Goal: Task Accomplishment & Management: Complete application form

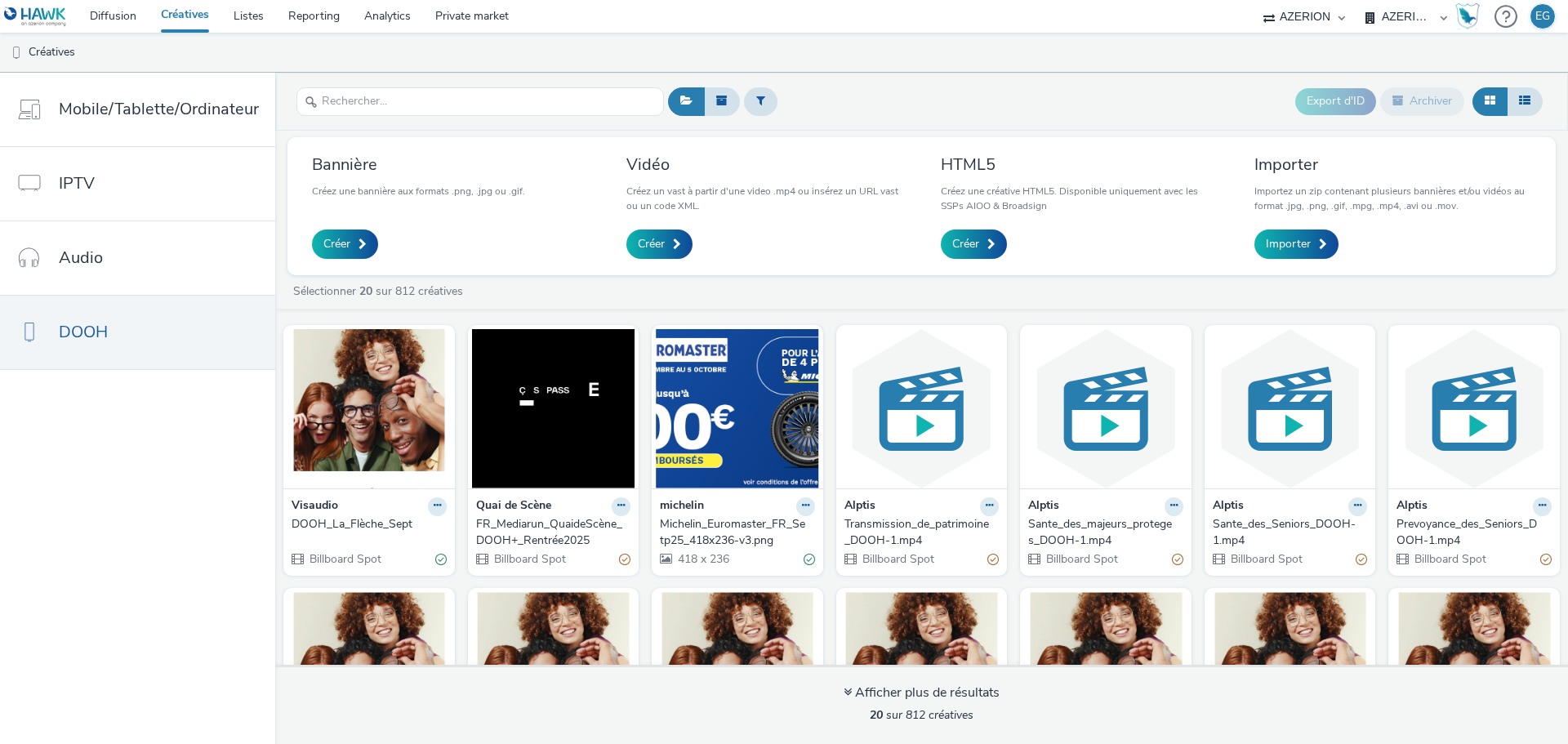
select select "79162ed7-0017-4339-93b0-3399b708648f"
click at [647, 249] on span "Créer" at bounding box center [651, 244] width 27 height 17
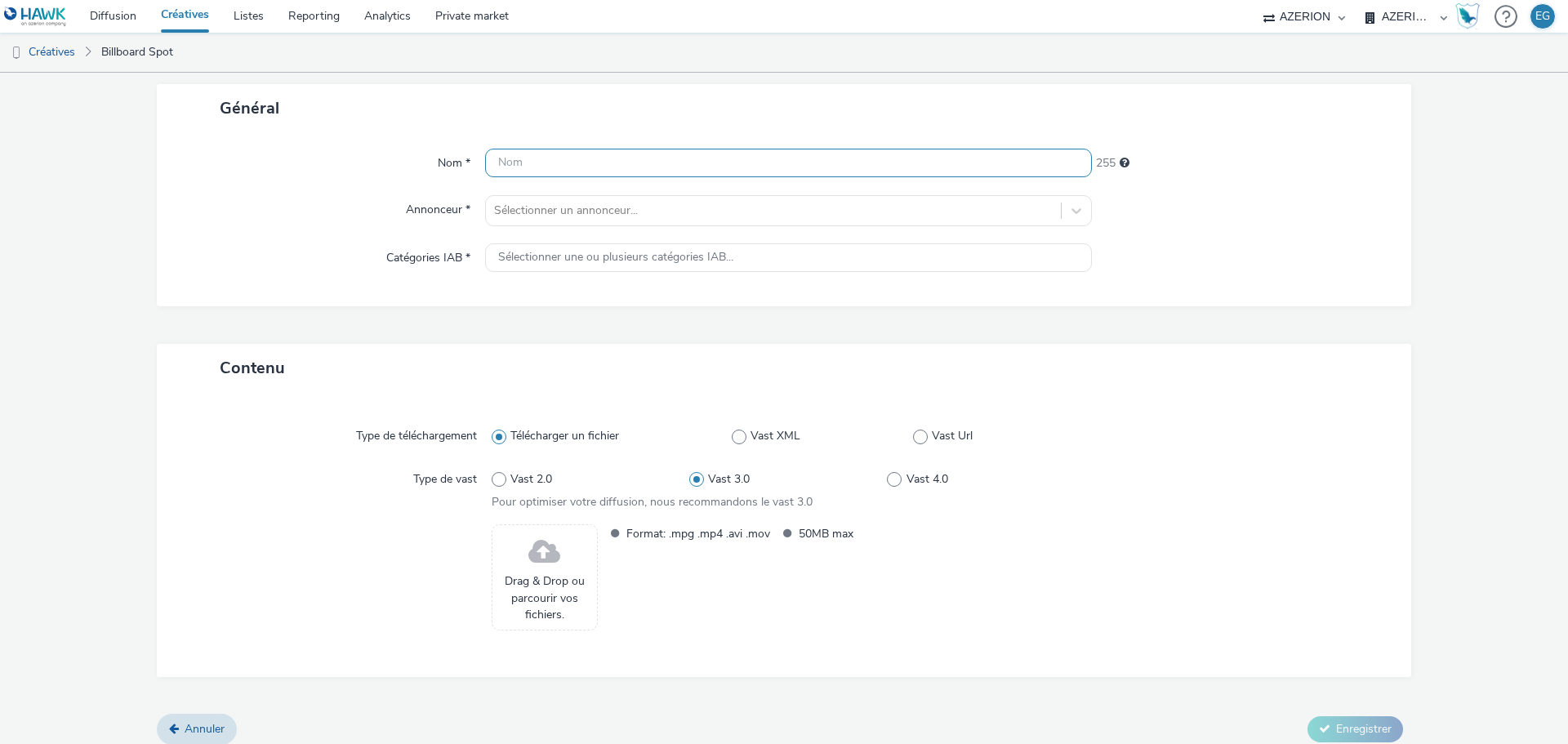
scroll to position [100, 0]
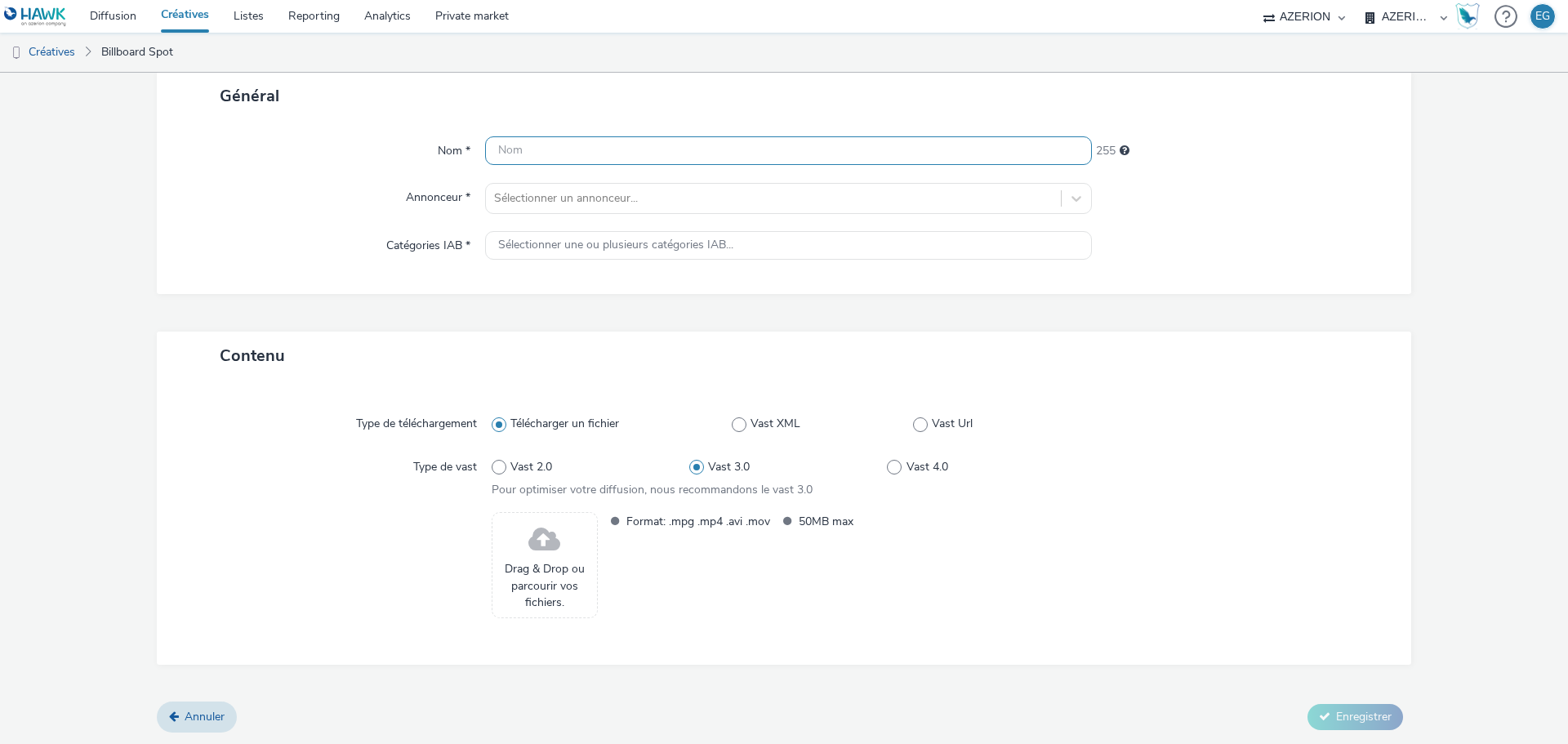
click at [558, 146] on input "text" at bounding box center [788, 150] width 607 height 28
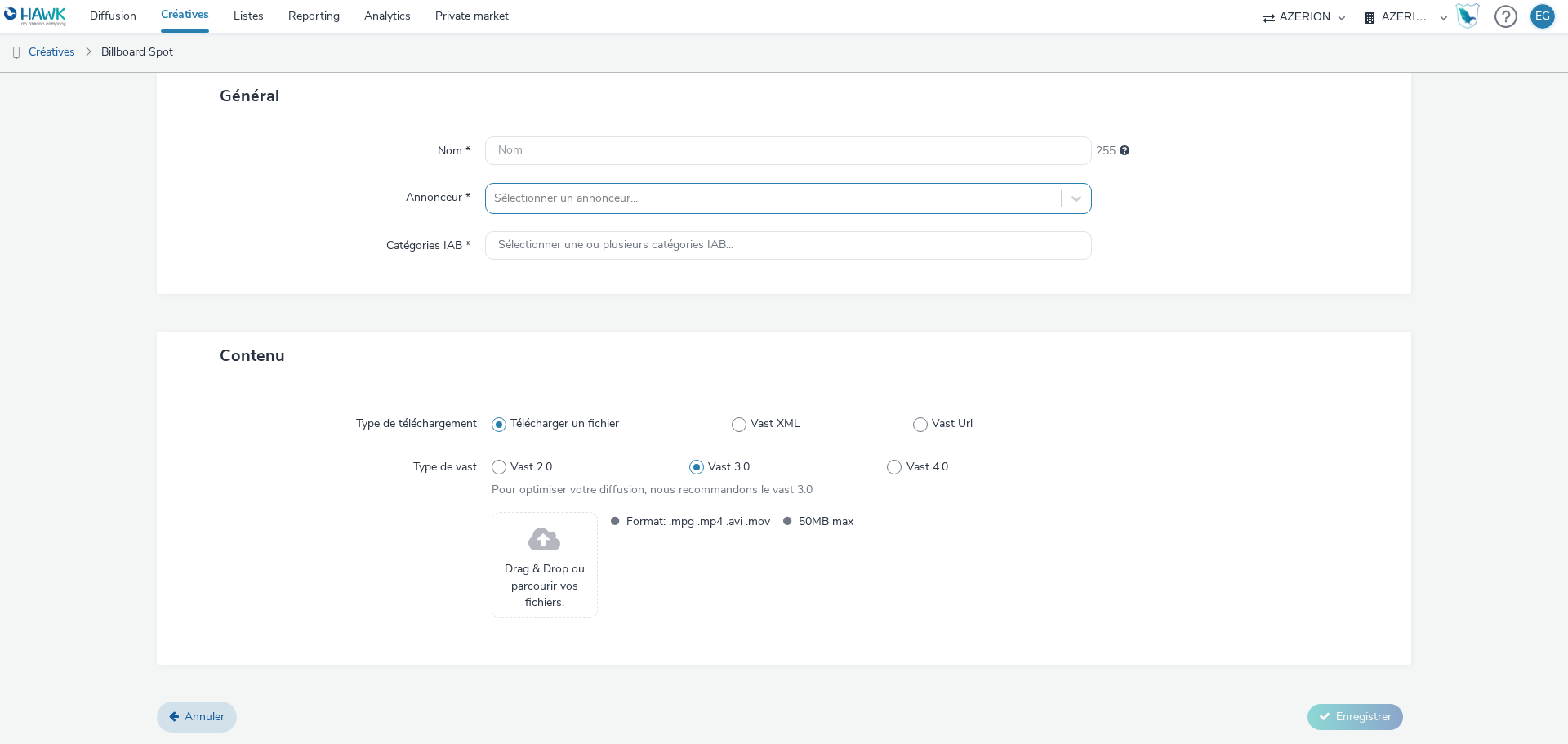
click at [529, 194] on div "Nom * 255 Annonceur * Sélectionner un annonceur... Catégories IAB * Sélectionne…" at bounding box center [784, 208] width 1254 height 174
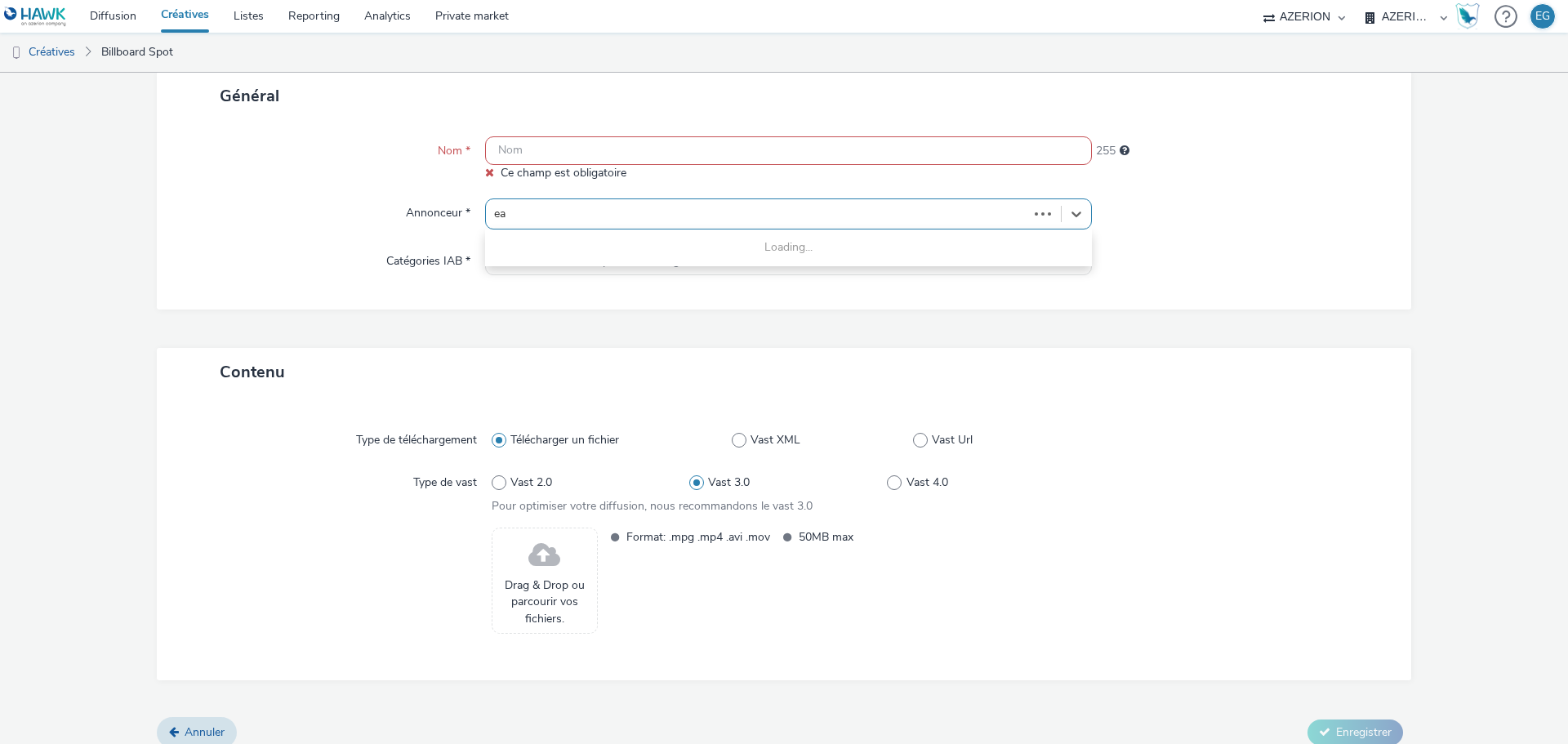
type input "eas"
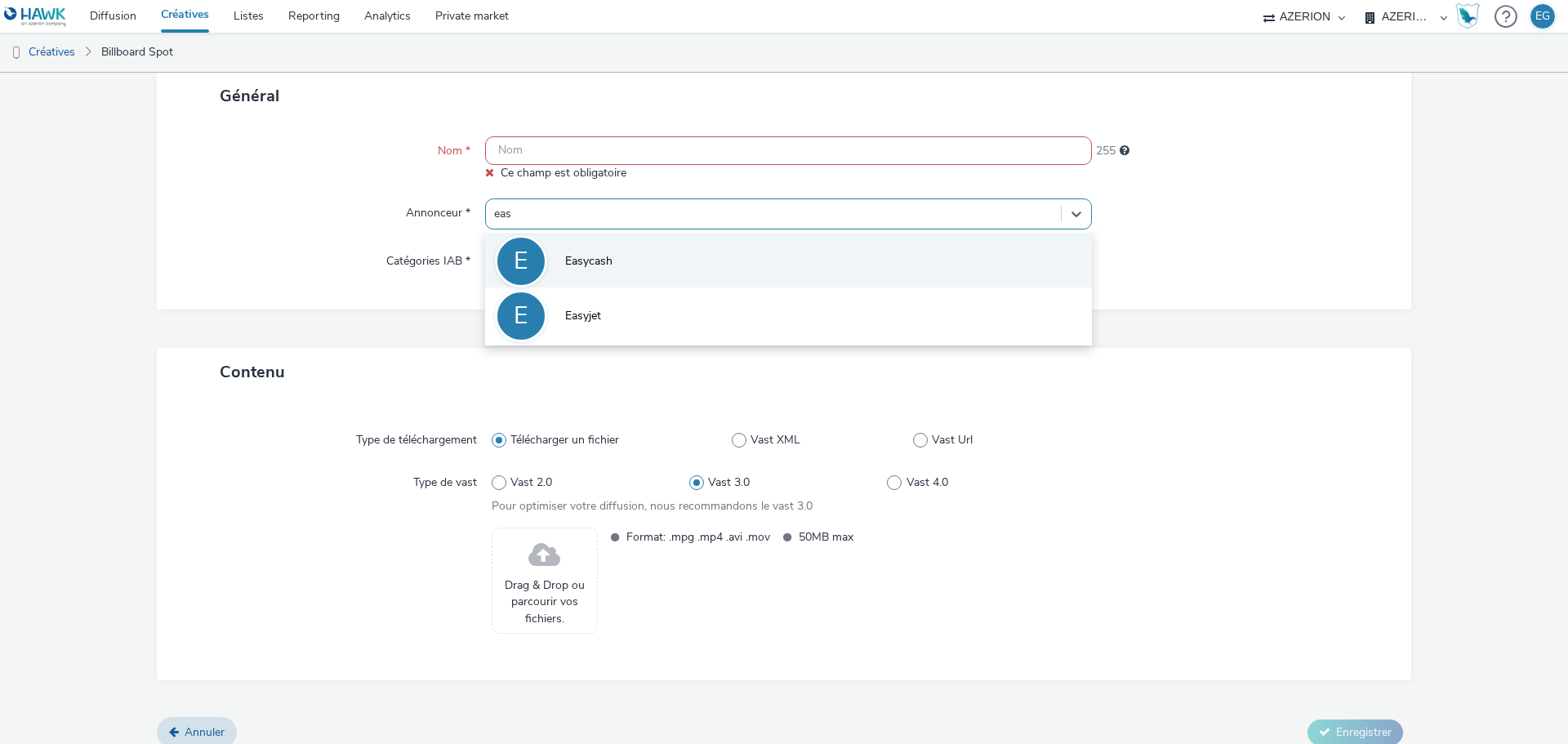
click at [618, 263] on li "E Easycash" at bounding box center [788, 260] width 607 height 55
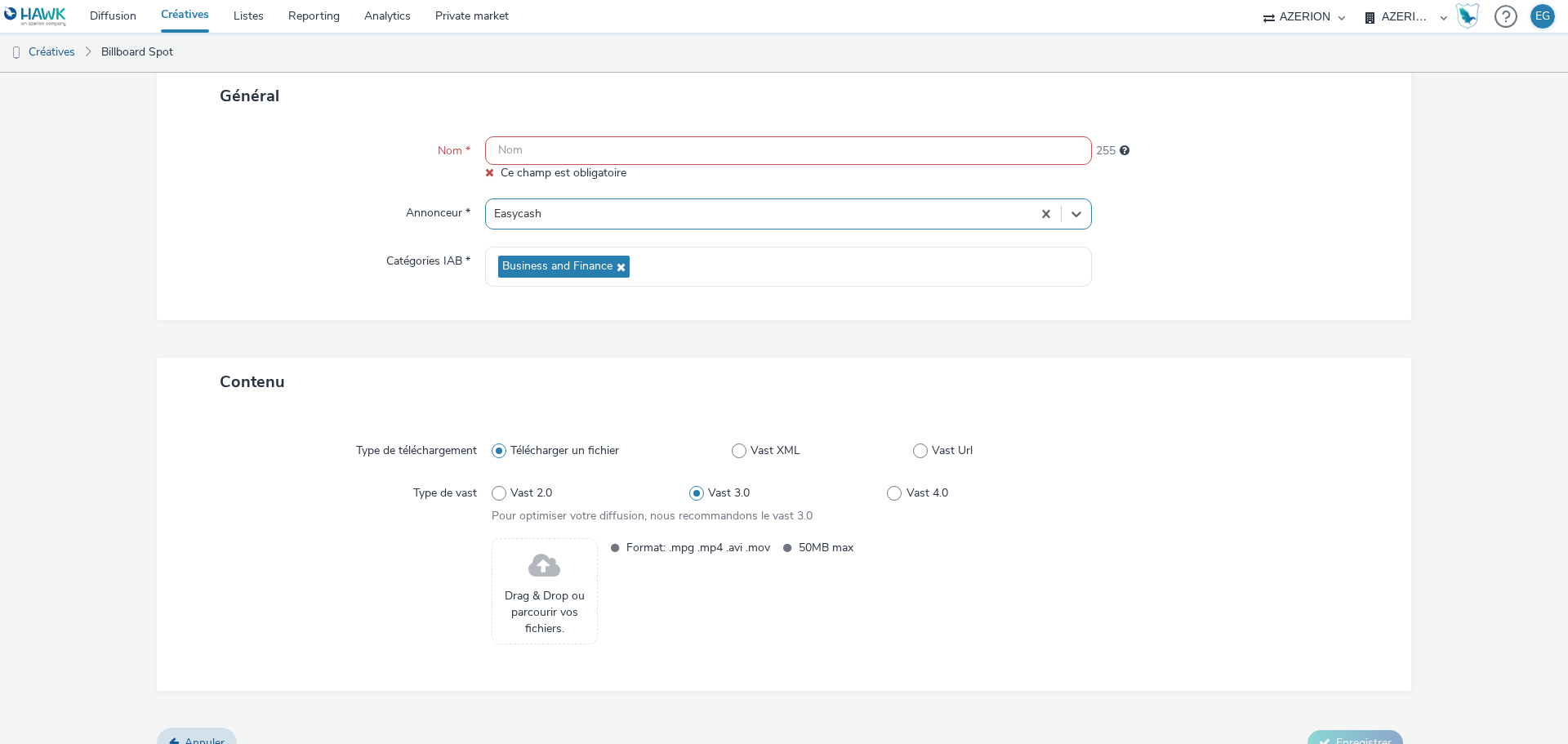
click at [535, 149] on input "text" at bounding box center [788, 150] width 607 height 28
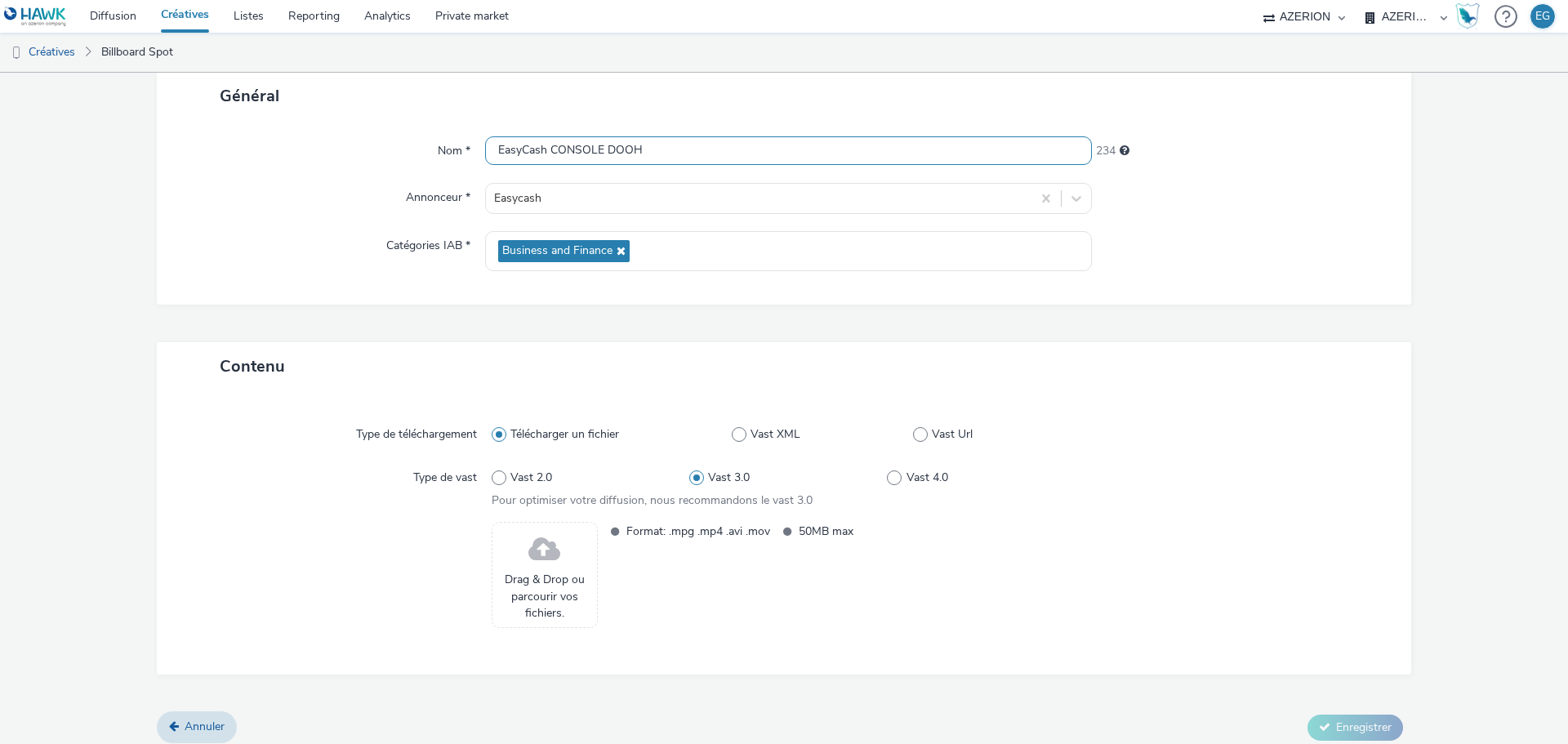
type input "EasyCash CONSOLE DOOH"
click at [535, 572] on span "Drag & Drop ou parcourir vos fichiers." at bounding box center [545, 597] width 88 height 50
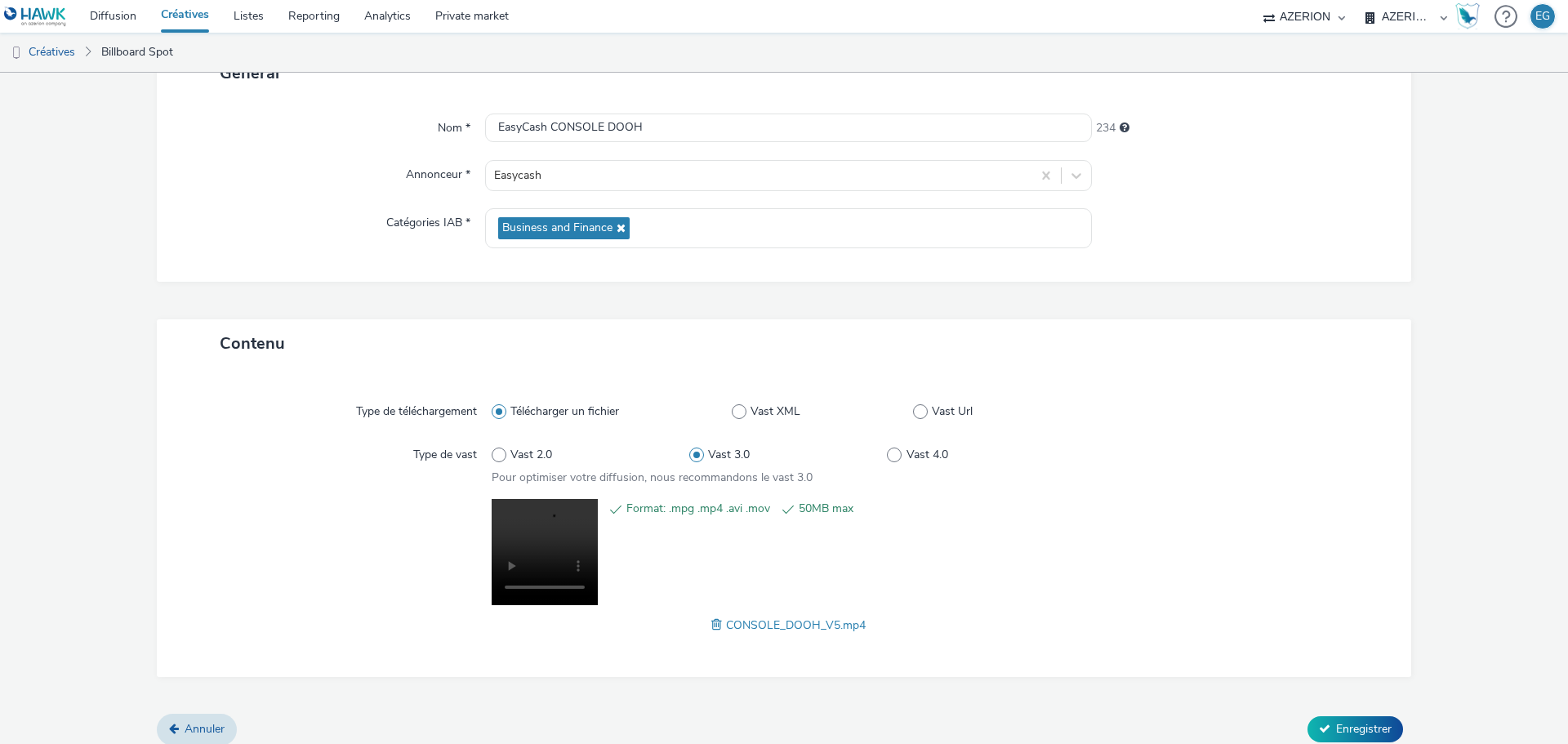
scroll to position [136, 0]
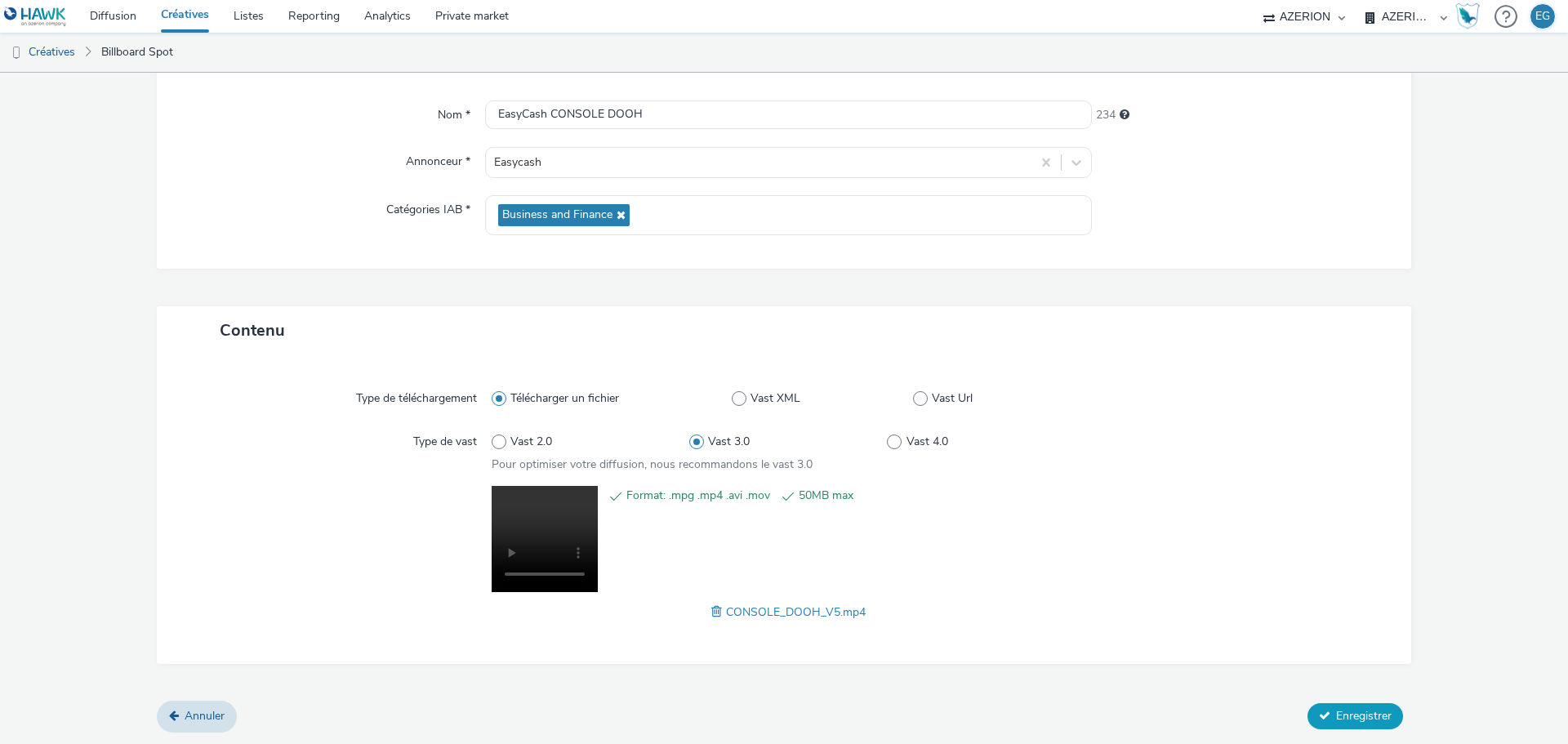
click at [1340, 708] on span "Enregistrer" at bounding box center [1364, 716] width 56 height 16
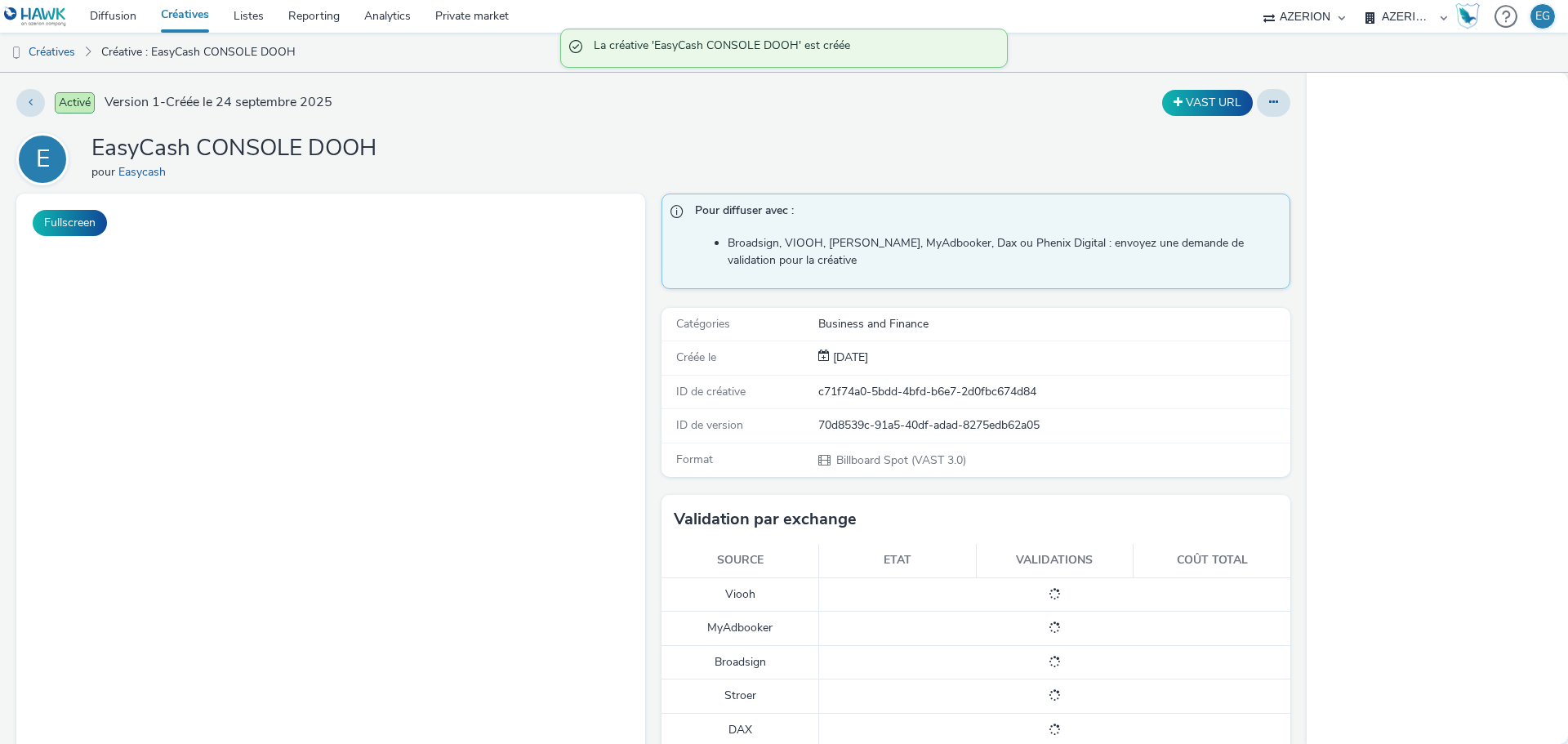
click at [273, 151] on h1 "EasyCash CONSOLE DOOH" at bounding box center [233, 148] width 285 height 31
click at [380, 148] on div "E EasyCash CONSOLE DOOH pour Easycash" at bounding box center [653, 159] width 1274 height 52
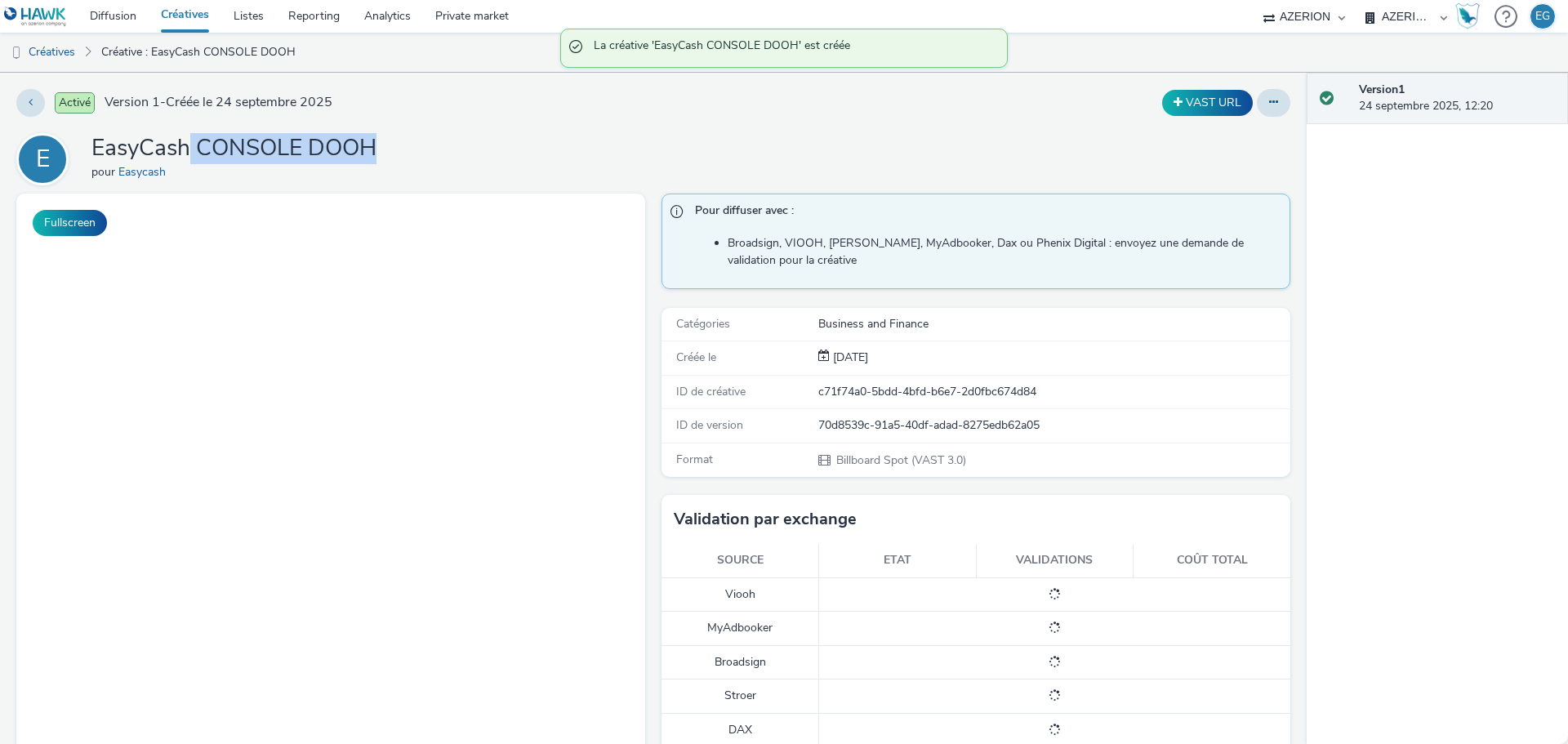
drag, startPoint x: 389, startPoint y: 146, endPoint x: 177, endPoint y: 141, distance: 212.1
click at [177, 141] on div "E EasyCash CONSOLE DOOH pour Easycash" at bounding box center [653, 159] width 1274 height 52
click at [177, 141] on h1 "EasyCash CONSOLE DOOH" at bounding box center [233, 148] width 285 height 31
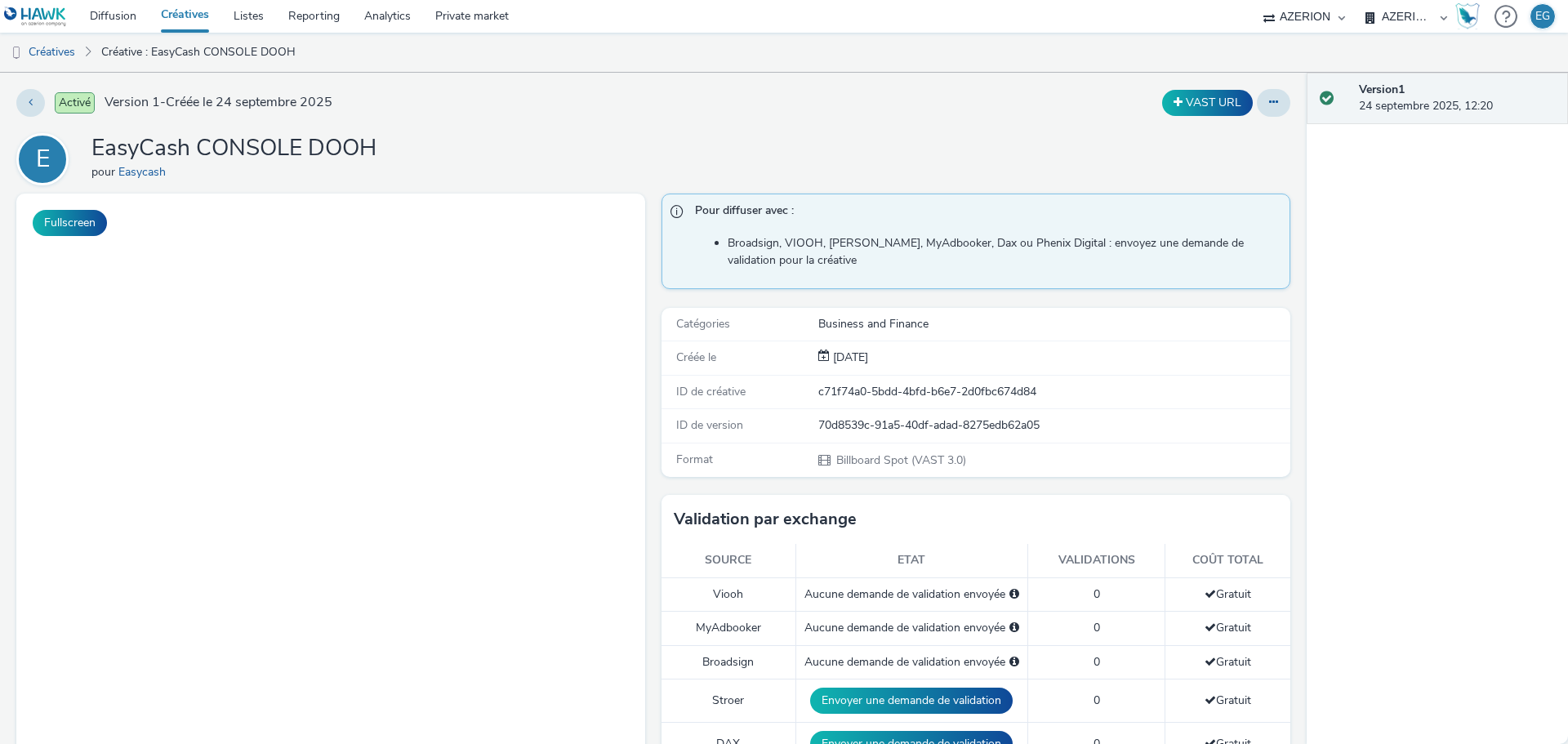
click at [197, 14] on link "Créatives" at bounding box center [185, 16] width 73 height 32
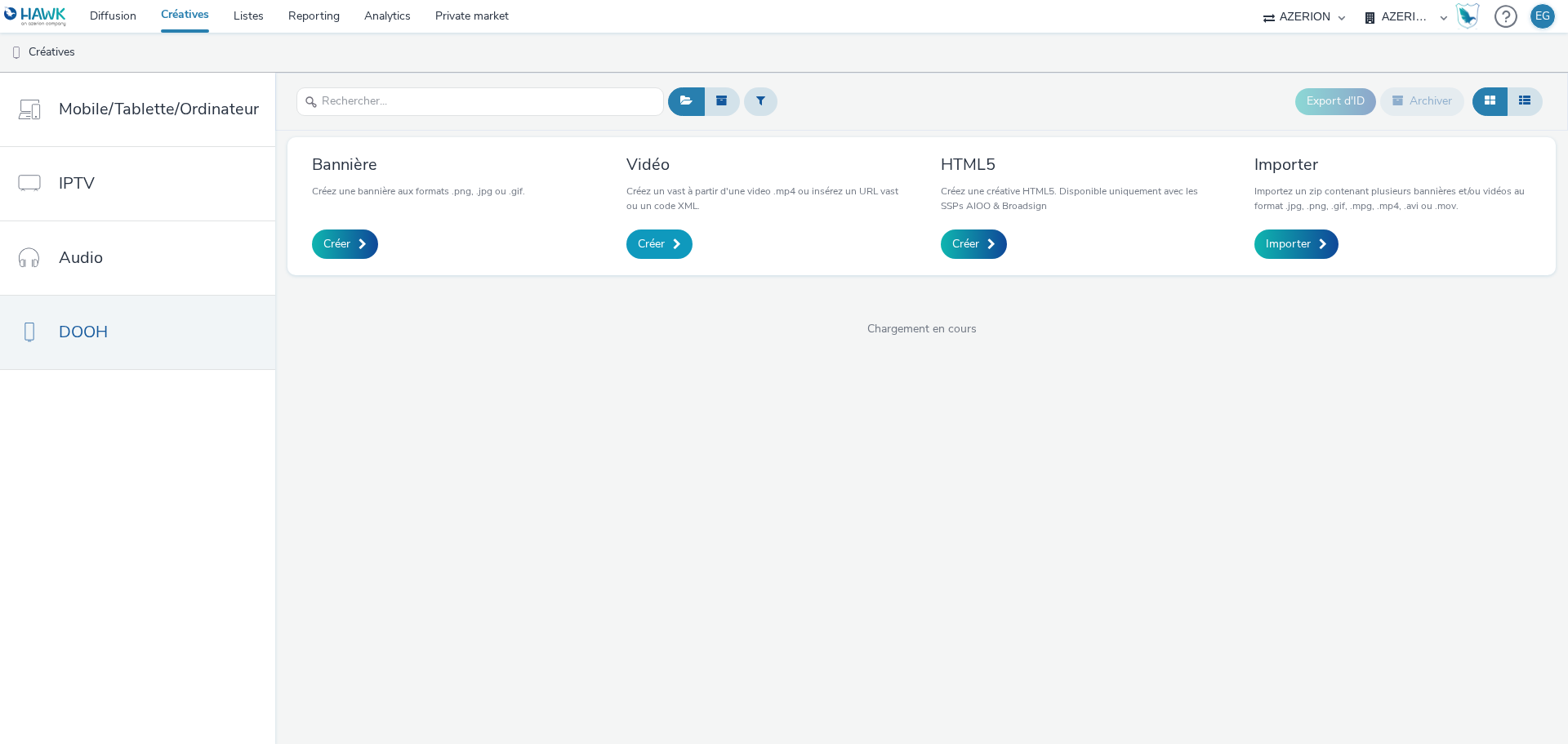
click at [637, 242] on span "Créer" at bounding box center [651, 244] width 27 height 17
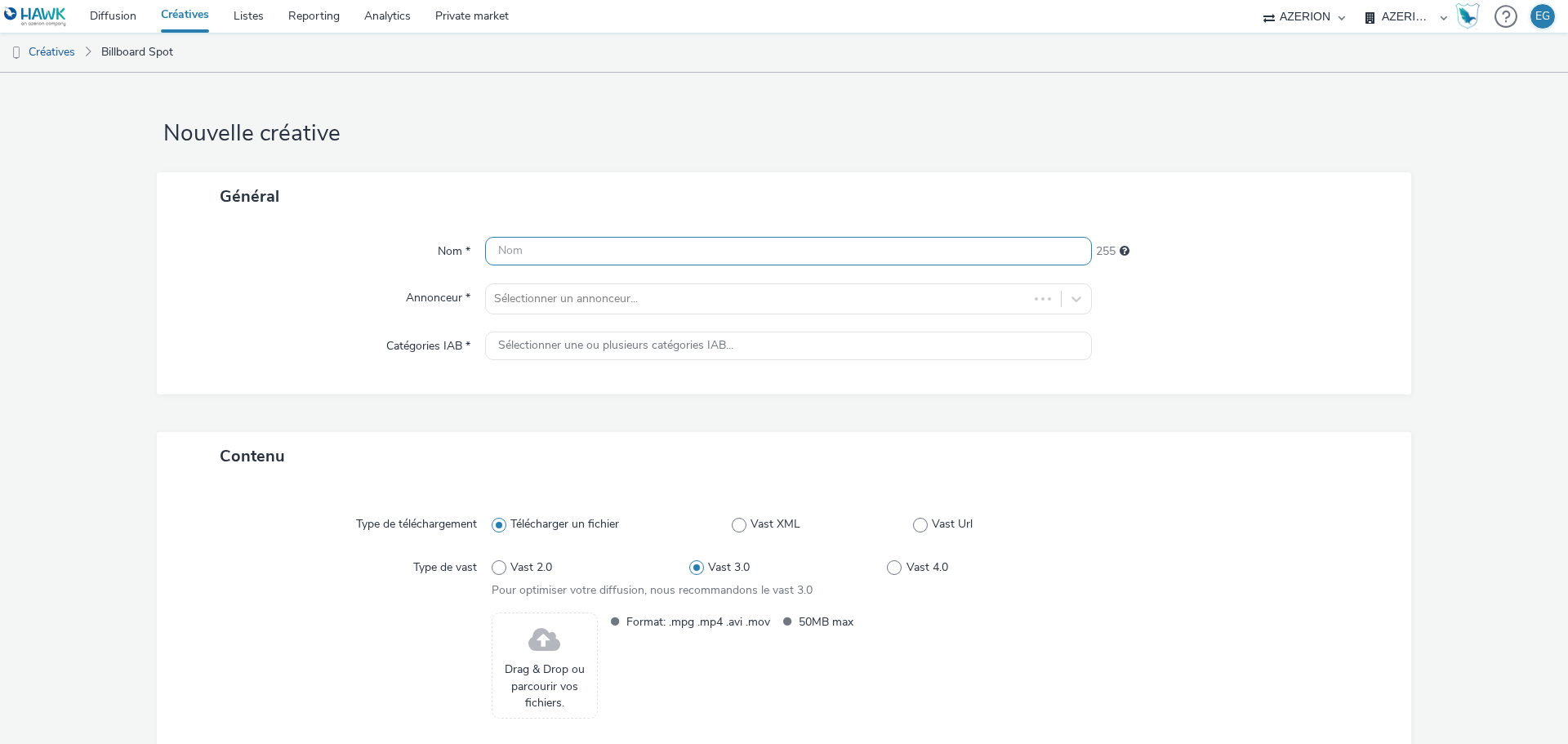
click at [531, 249] on input "text" at bounding box center [788, 251] width 607 height 28
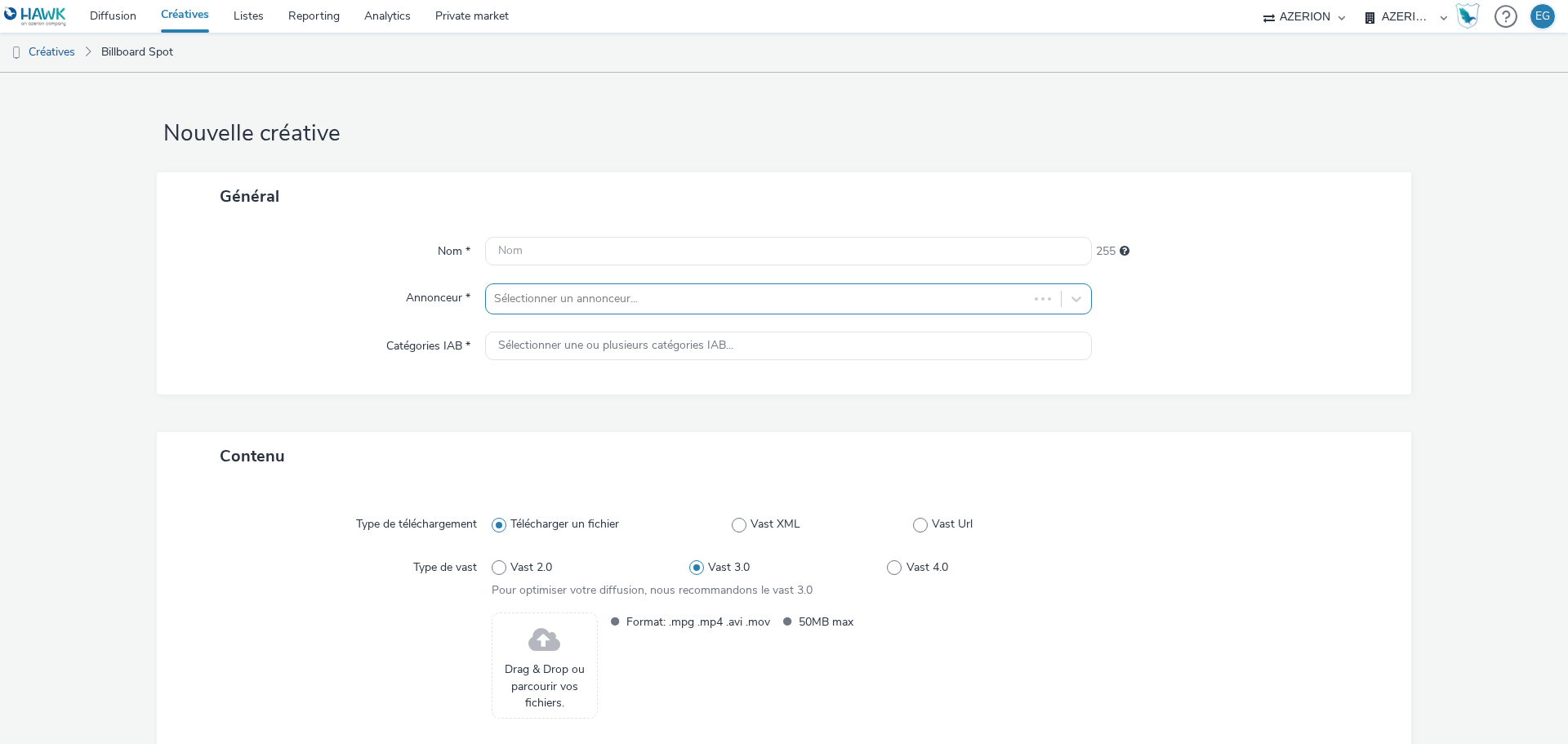
click at [535, 304] on div "Sélectionner un annonceur..." at bounding box center [756, 298] width 542 height 26
click at [508, 296] on div "Nom * 255 Annonceur * Sélectionner un annonceur... Catégories IAB * Sélectionne…" at bounding box center [784, 308] width 1254 height 174
click at [575, 341] on div "Nom * 255 Annonceur * Sélectionner un annonceur... Catégories IAB * Sélectionne…" at bounding box center [784, 308] width 1254 height 174
click at [575, 307] on div at bounding box center [757, 299] width 526 height 20
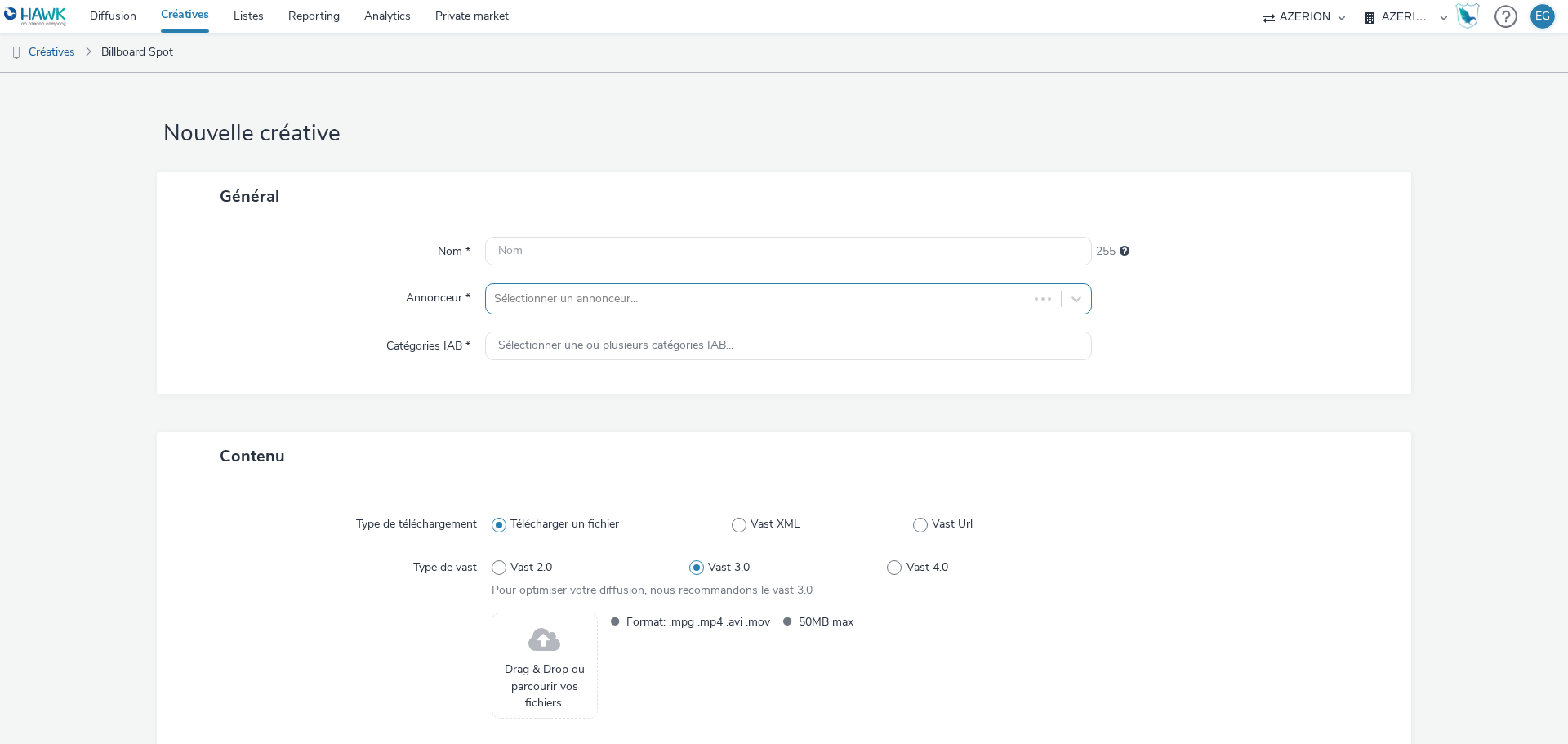
click at [575, 307] on div at bounding box center [757, 299] width 526 height 20
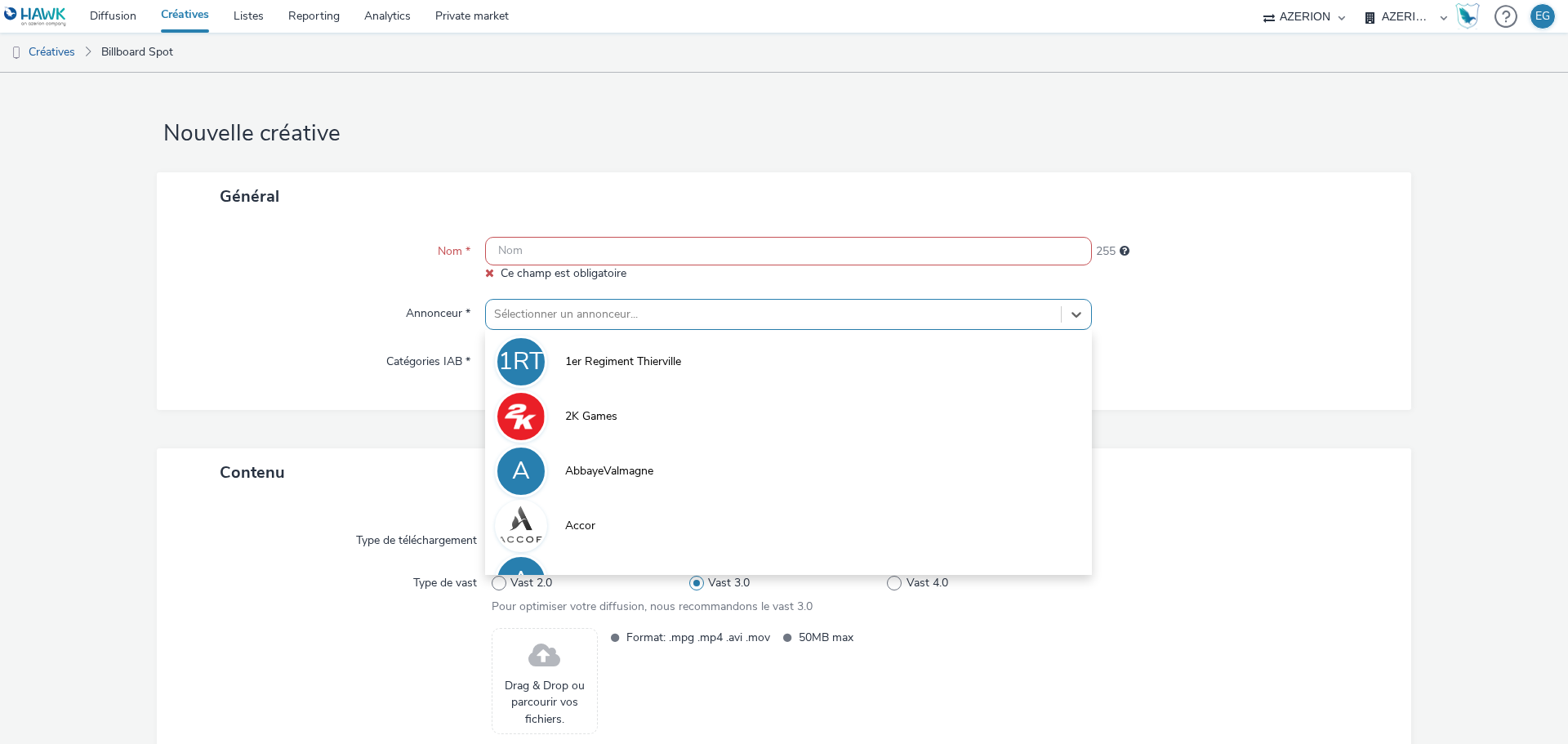
click at [577, 295] on div "Nom * [PERSON_NAME] est obligatoire 255 Annonceur * option 1er Regiment Thiervi…" at bounding box center [784, 316] width 1254 height 189
click at [571, 303] on div "Sélectionner un annonceur..." at bounding box center [773, 314] width 575 height 26
type input "eas"
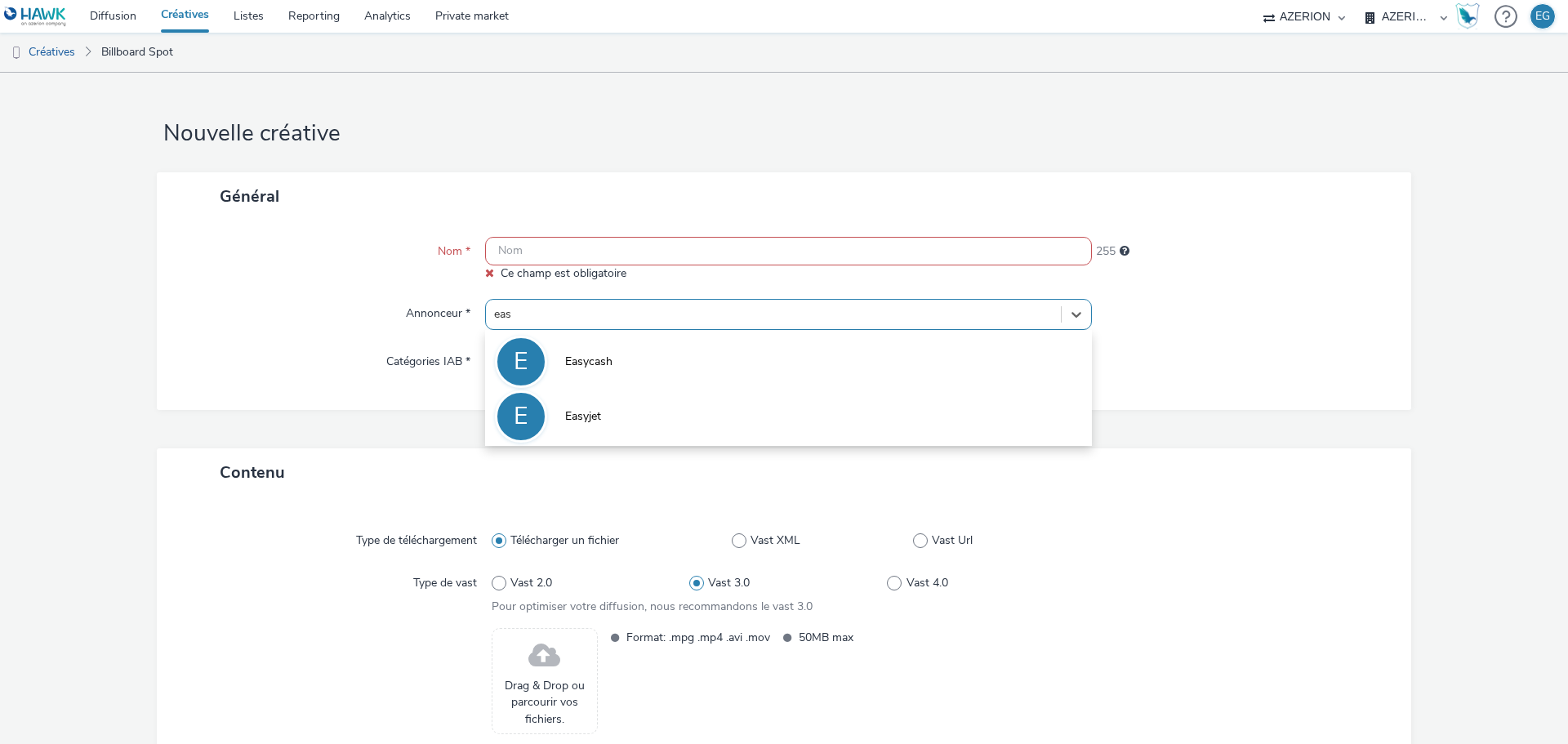
click at [579, 354] on span "Easycash" at bounding box center [589, 362] width 47 height 17
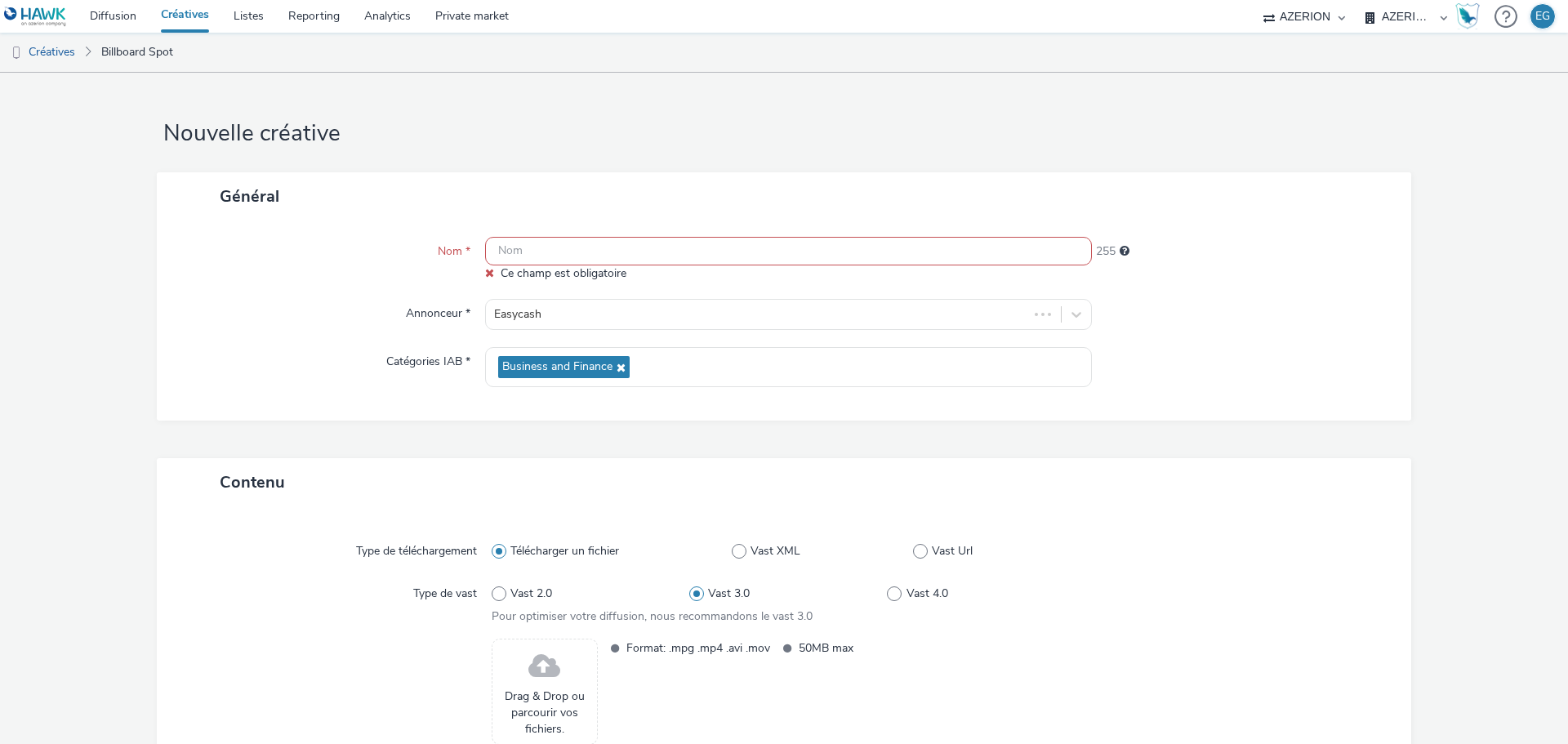
click at [570, 253] on input "text" at bounding box center [788, 251] width 607 height 28
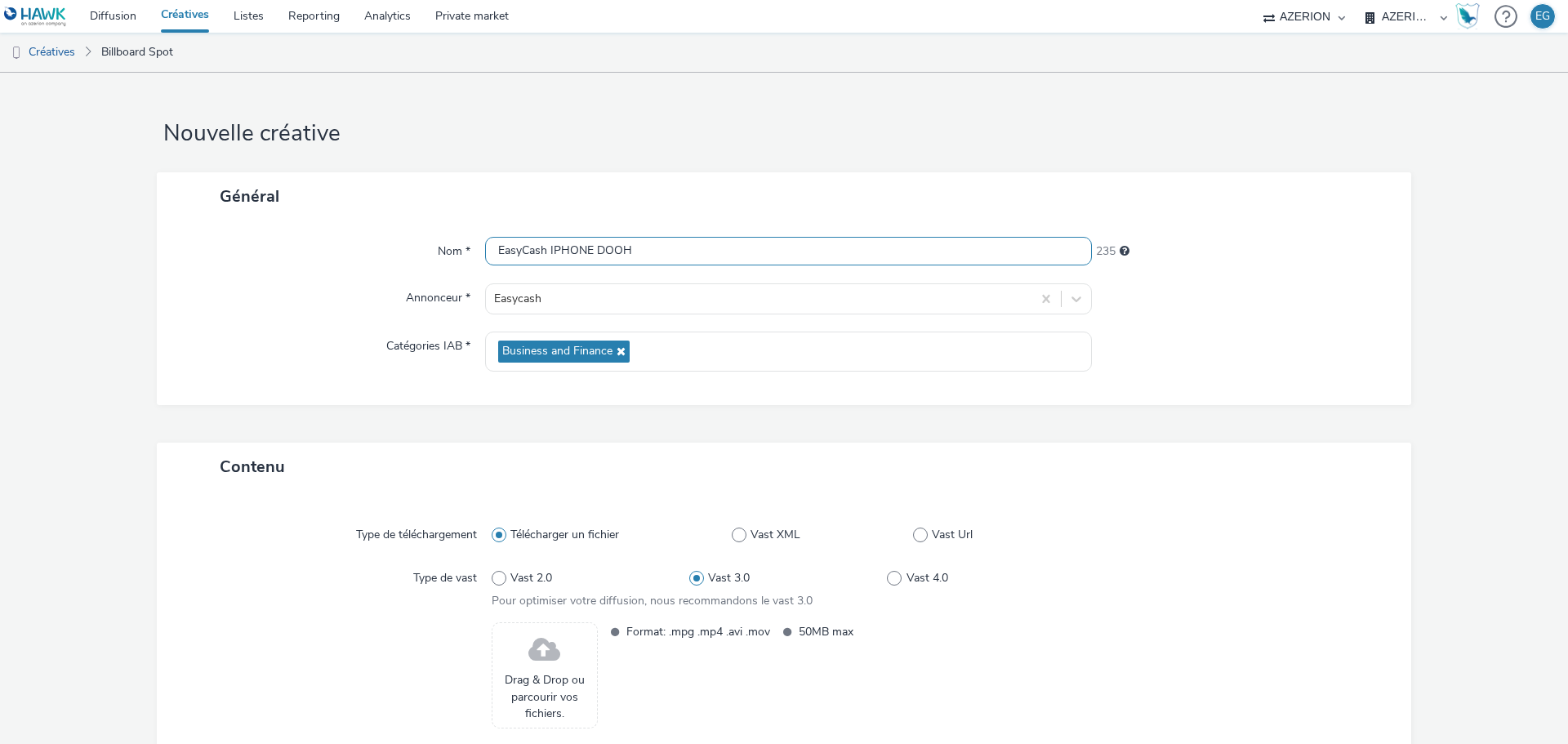
type input "EasyCash IPHONE DOOH"
click at [551, 666] on span at bounding box center [545, 651] width 32 height 43
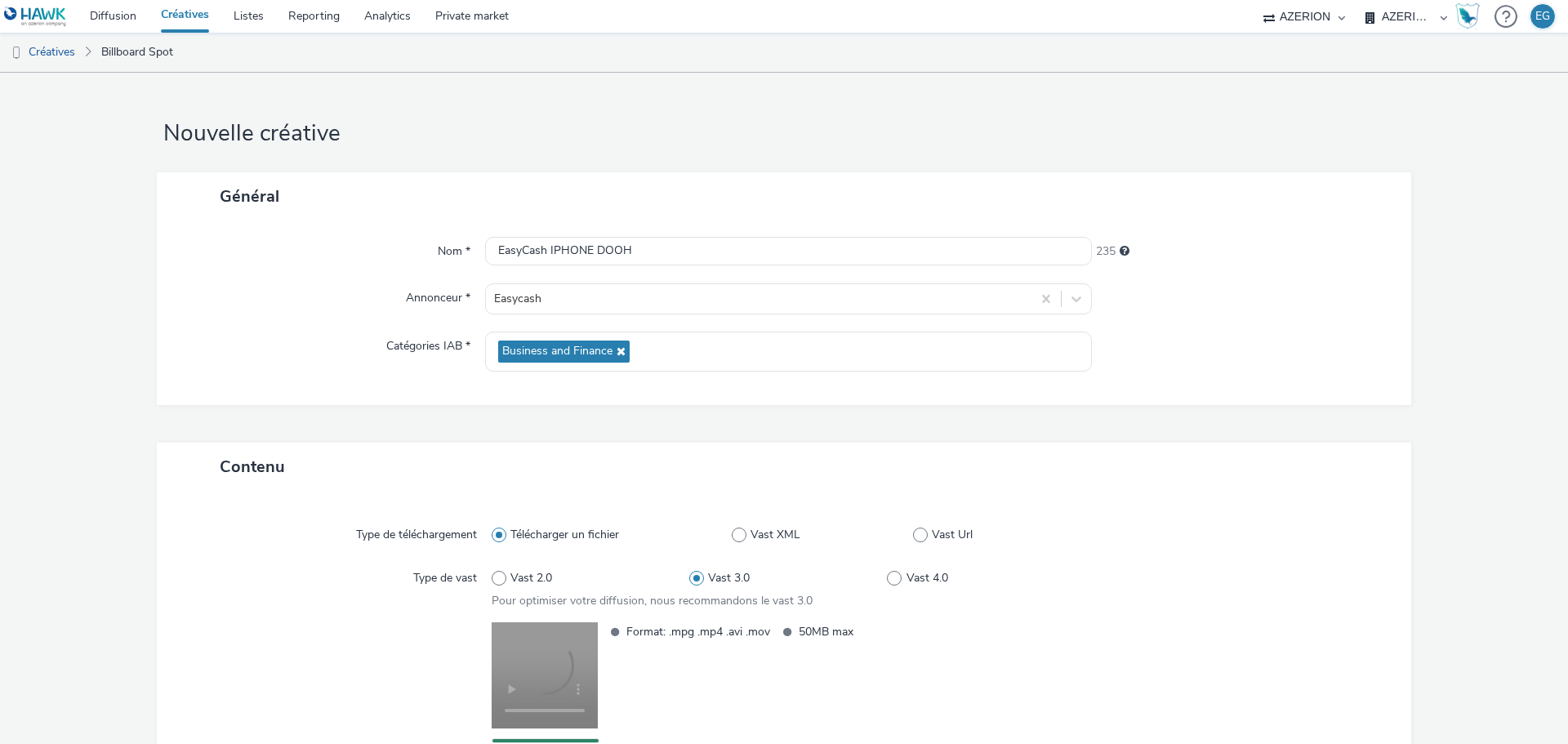
scroll to position [121, 0]
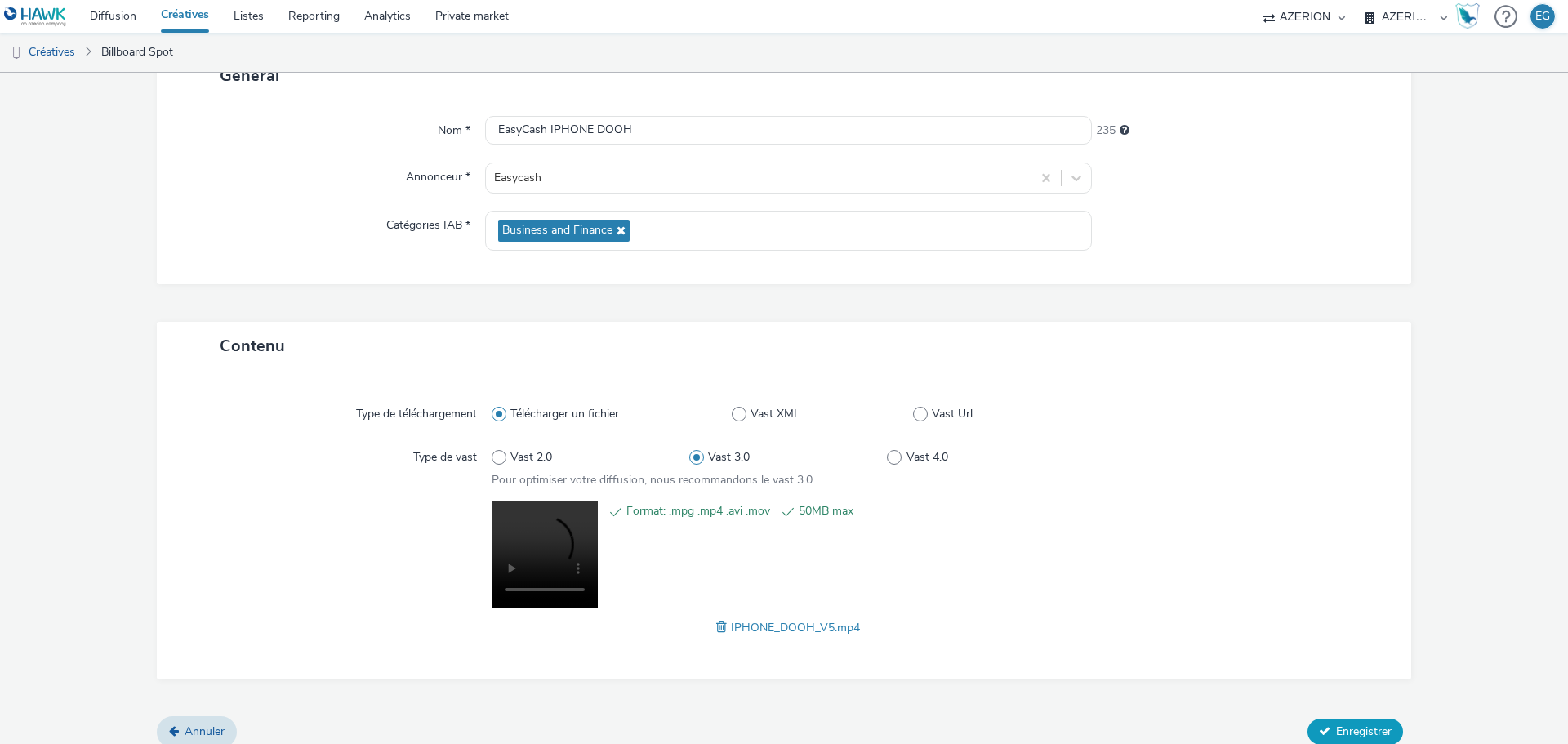
click at [1341, 729] on span "Enregistrer" at bounding box center [1364, 732] width 56 height 16
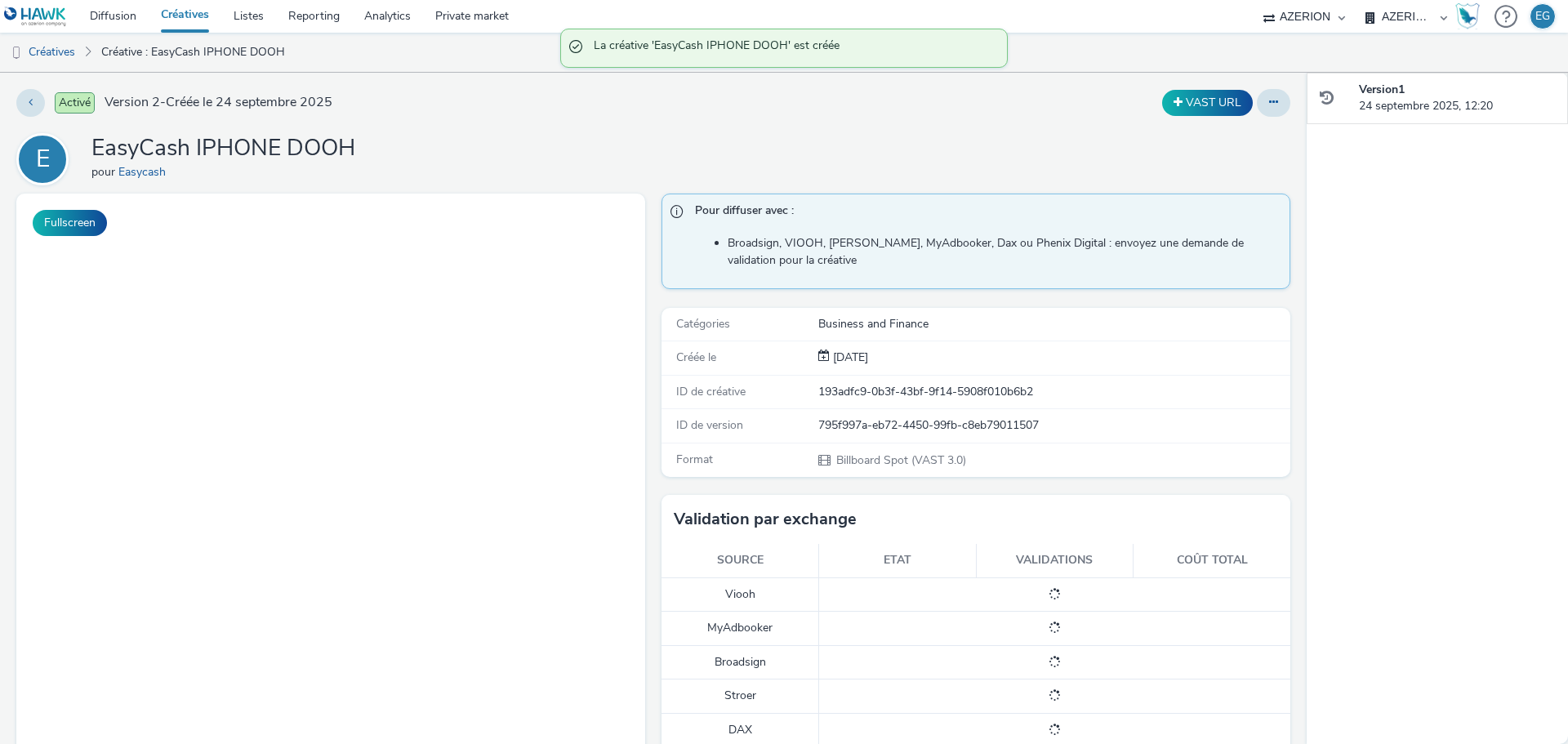
drag, startPoint x: 59, startPoint y: 50, endPoint x: 89, endPoint y: 52, distance: 30.1
click at [59, 50] on link "Créatives" at bounding box center [42, 51] width 83 height 39
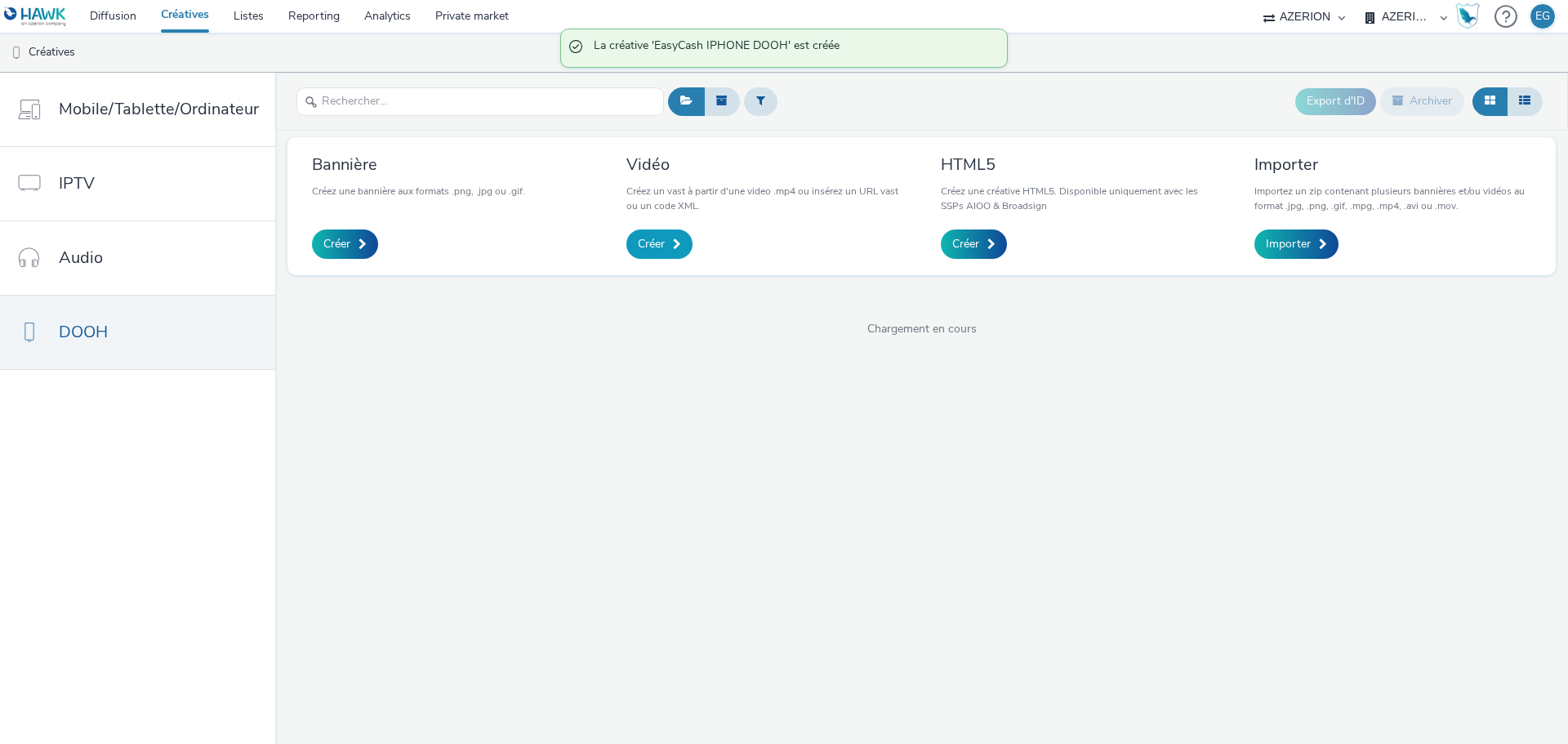
click at [650, 244] on span "Créer" at bounding box center [651, 244] width 27 height 17
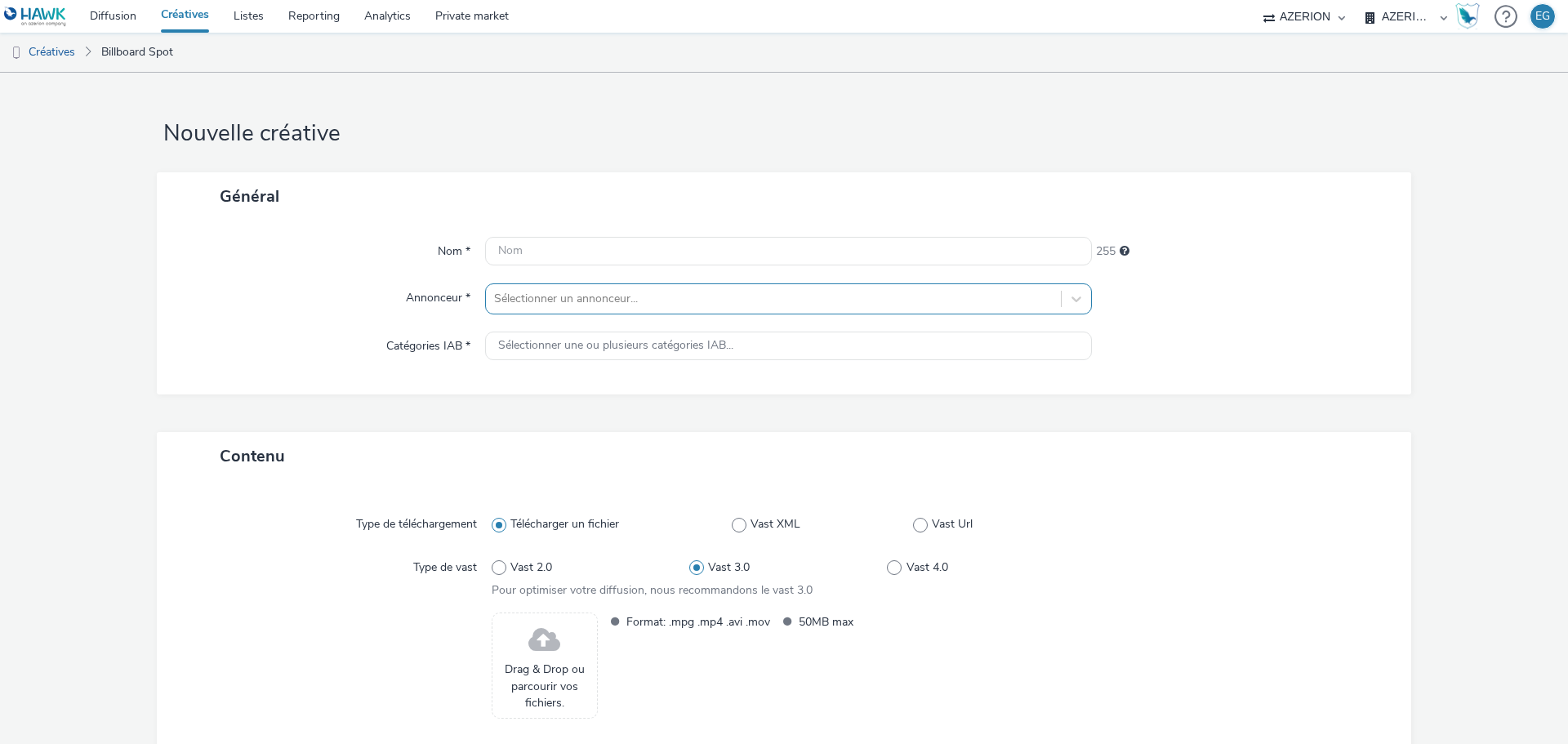
click at [531, 306] on div at bounding box center [773, 299] width 559 height 20
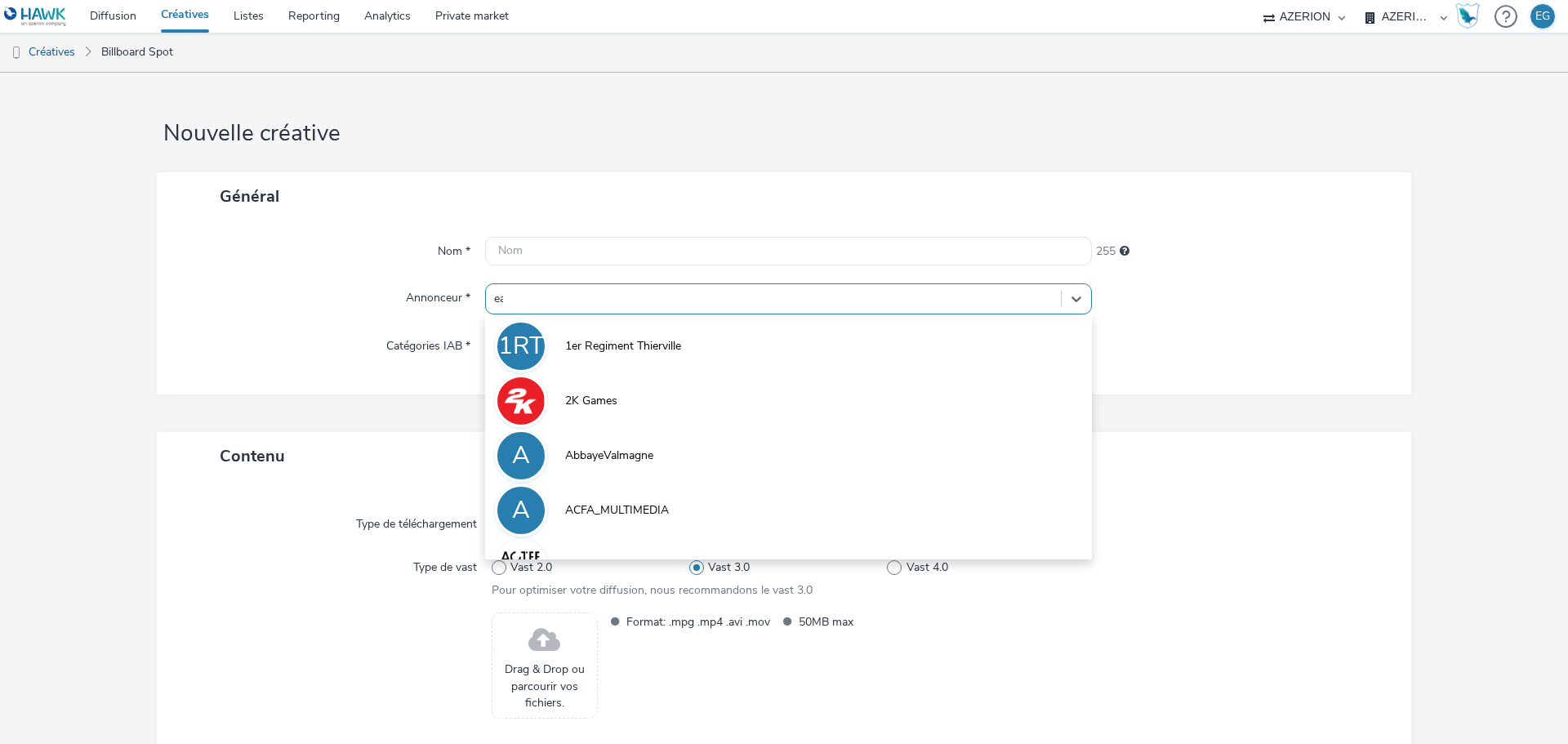
type input "eas"
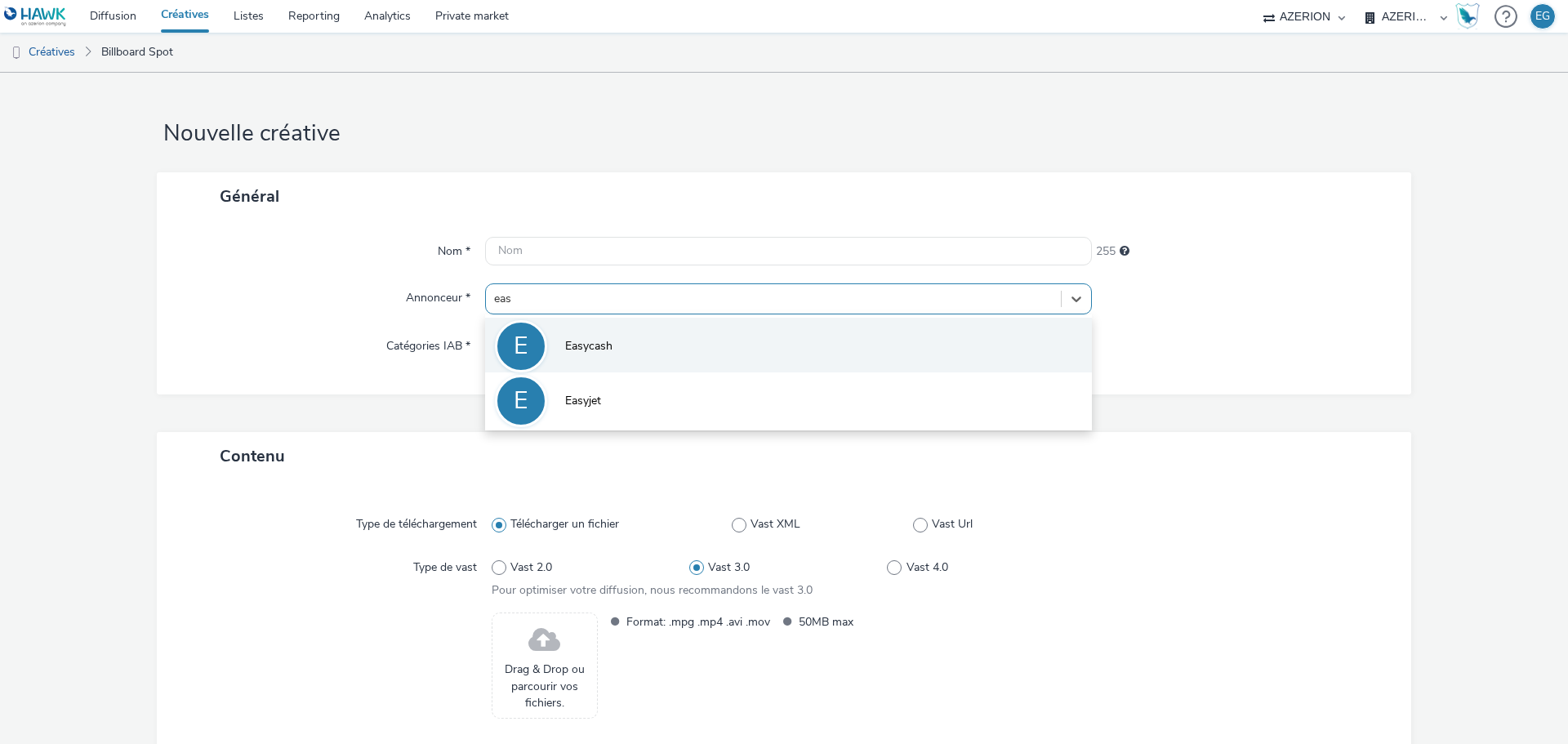
click at [567, 343] on span "Easycash" at bounding box center [589, 346] width 47 height 17
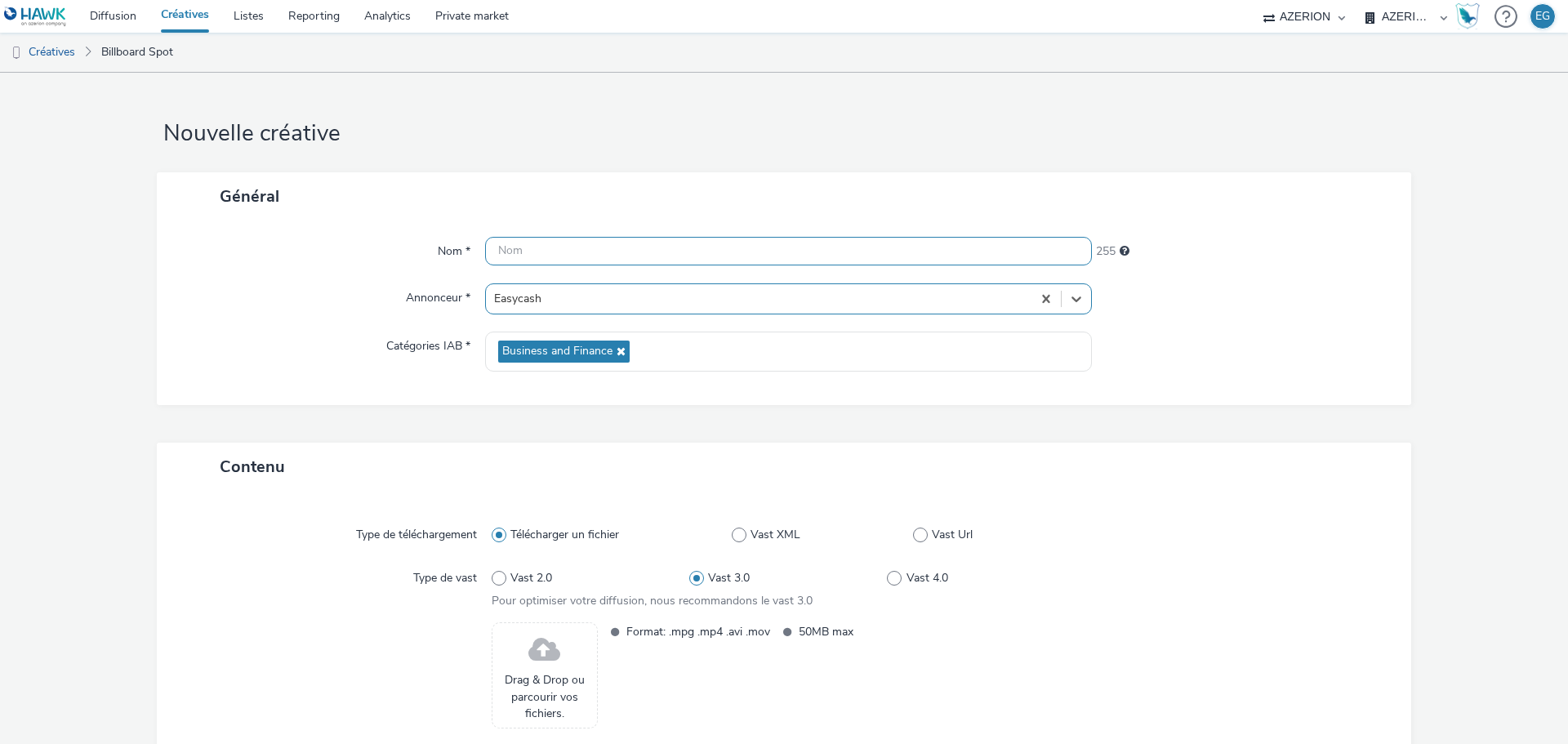
click at [525, 252] on input "text" at bounding box center [788, 251] width 607 height 28
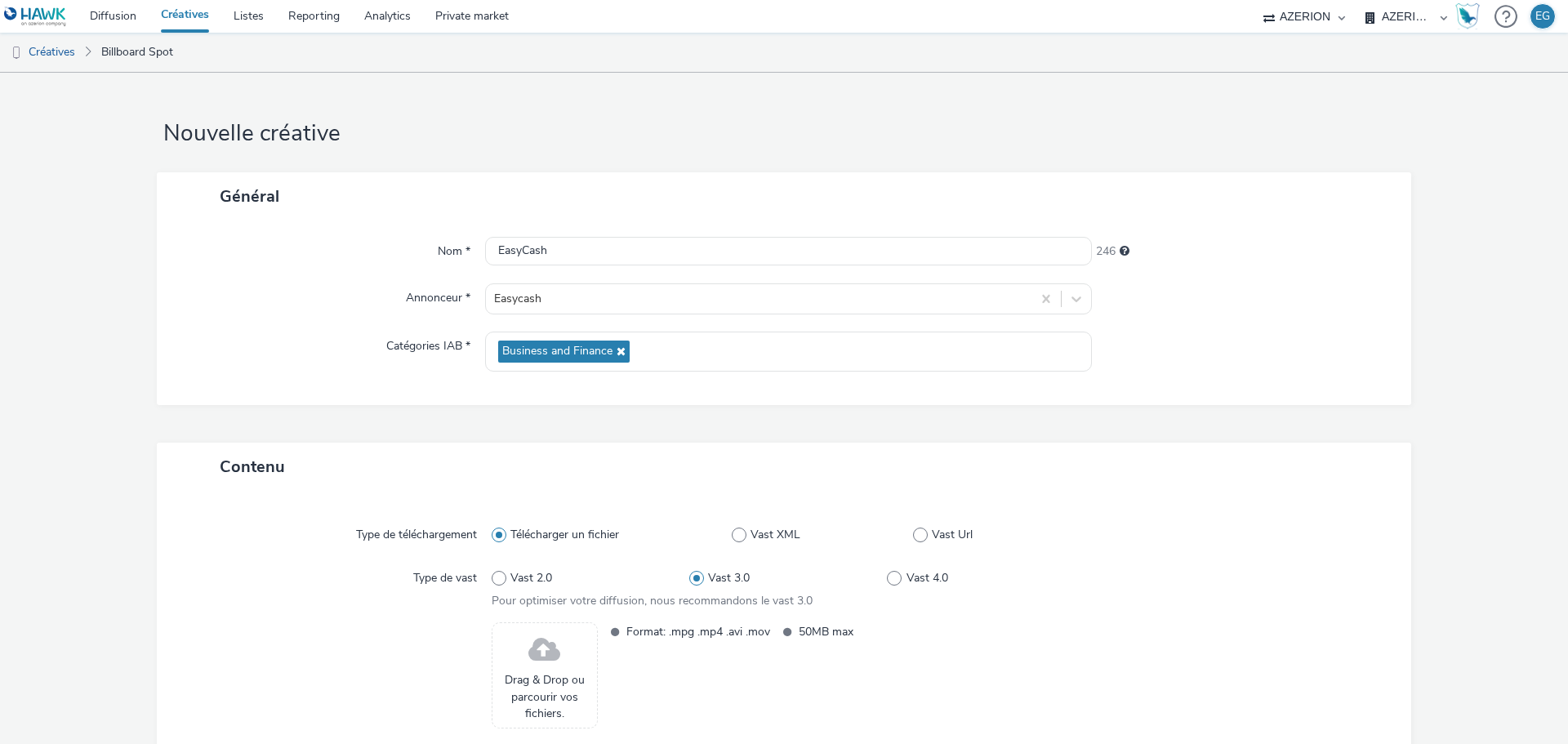
click at [144, 385] on form "Nouvelle créative Général Nom * EasyCash 246 Annonceur * Easycash Catégories IA…" at bounding box center [784, 465] width 1568 height 784
click at [617, 250] on input "EasyCash" at bounding box center [788, 251] width 607 height 28
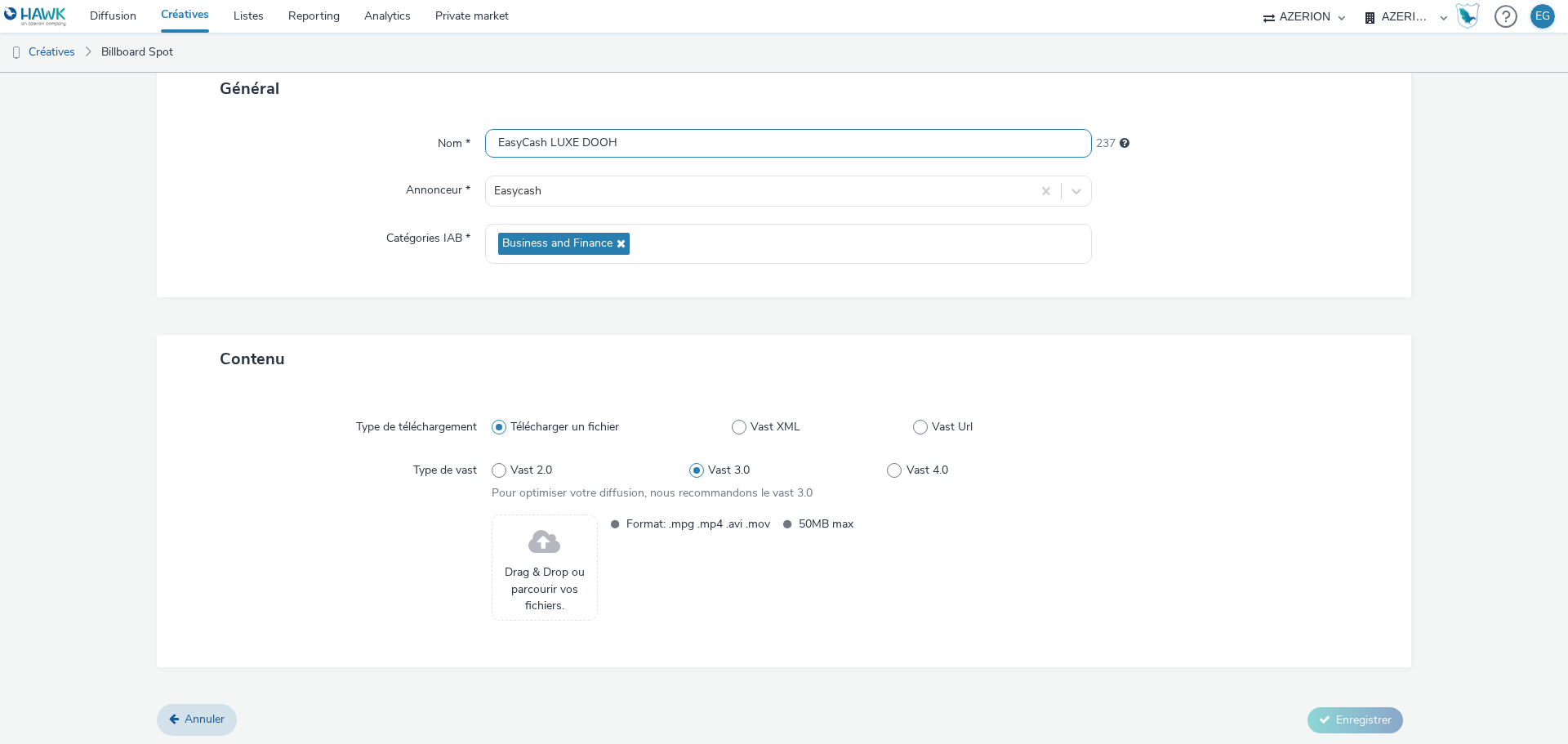
scroll to position [111, 0]
type input "EasyCash LUXE DOOH"
click at [545, 577] on span "Drag & Drop ou parcourir vos fichiers." at bounding box center [545, 586] width 88 height 50
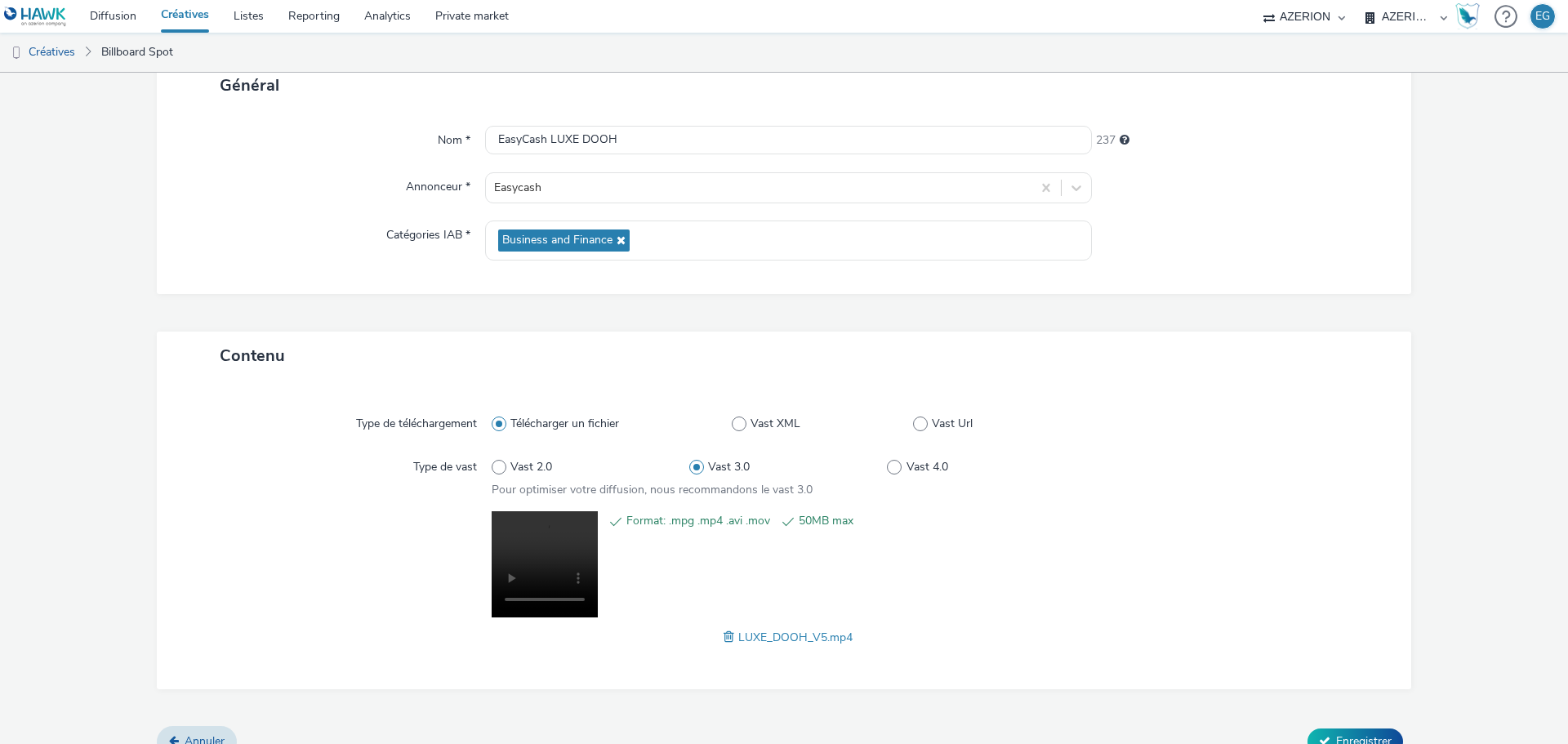
scroll to position [136, 0]
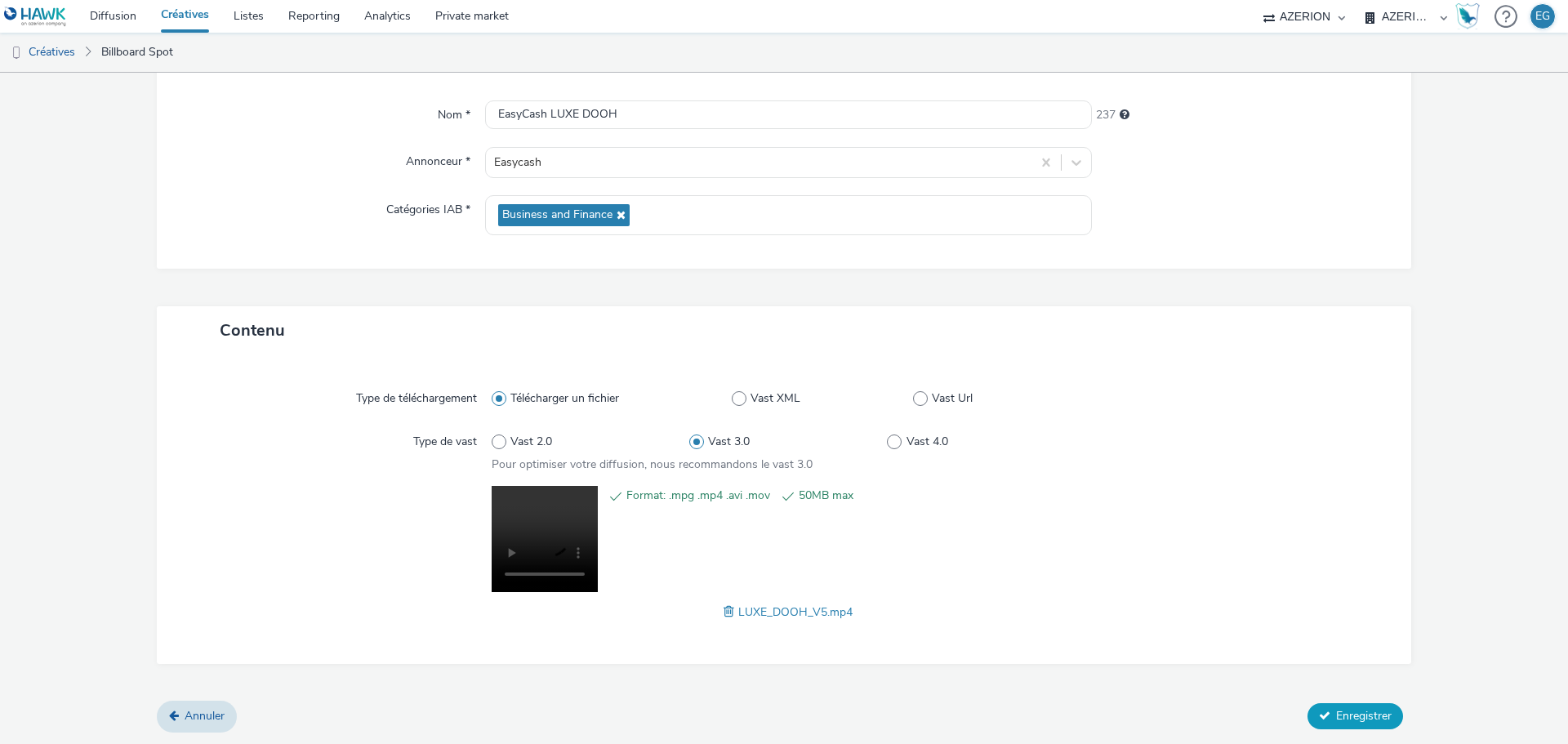
click at [1353, 718] on span "Enregistrer" at bounding box center [1364, 716] width 56 height 16
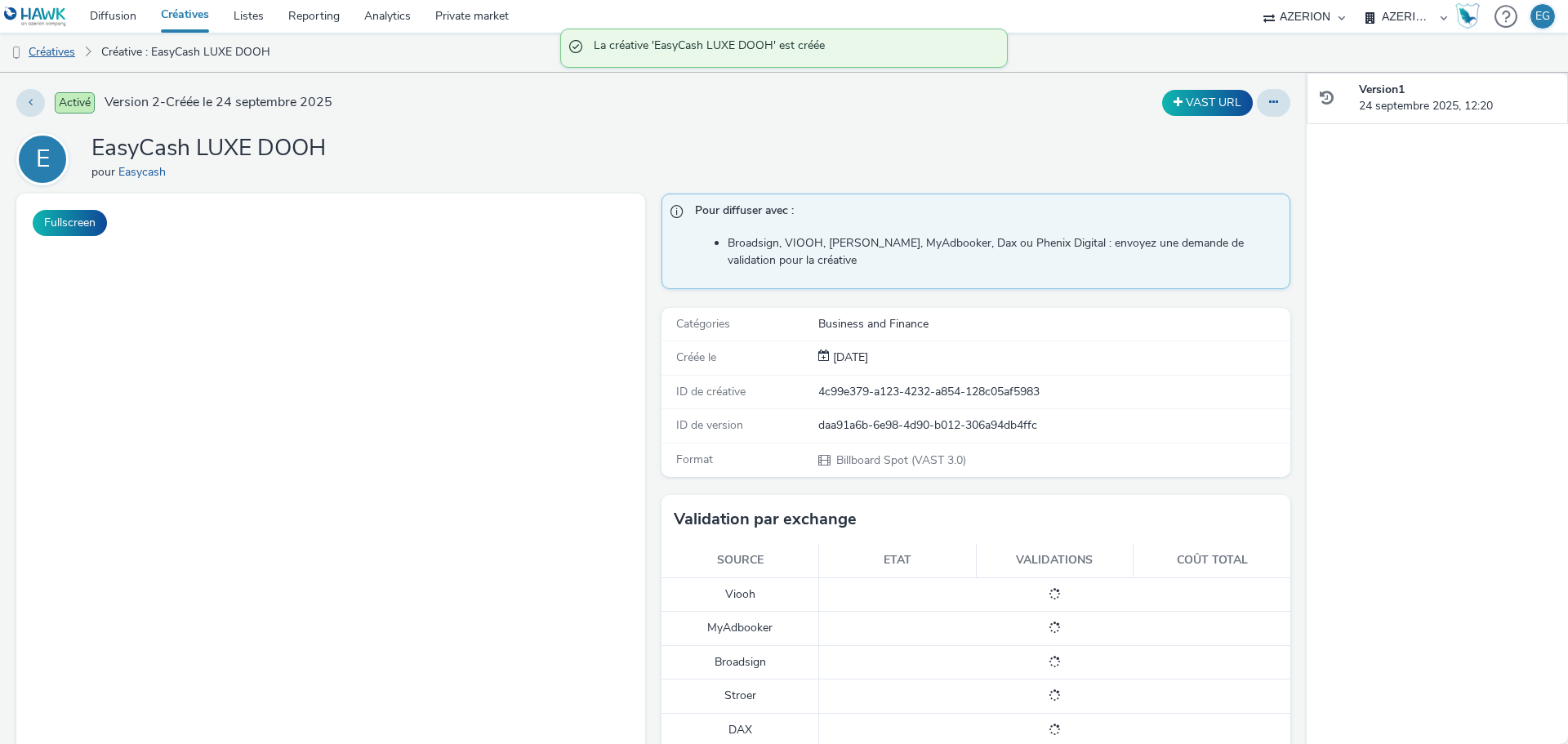
drag, startPoint x: 52, startPoint y: 49, endPoint x: 66, endPoint y: 63, distance: 19.8
click at [52, 49] on link "Créatives" at bounding box center [42, 51] width 83 height 39
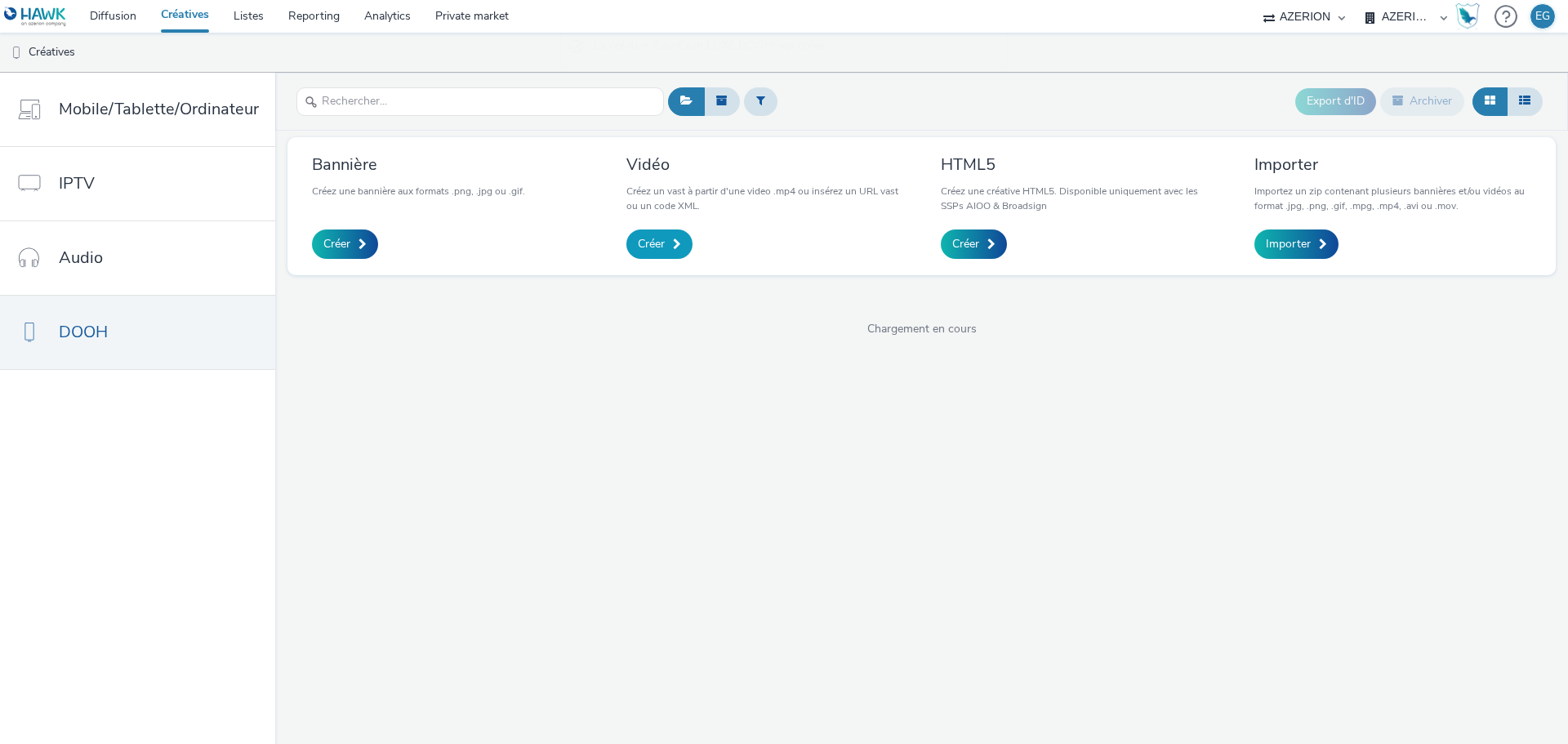
click at [647, 240] on span "Créer" at bounding box center [651, 244] width 27 height 17
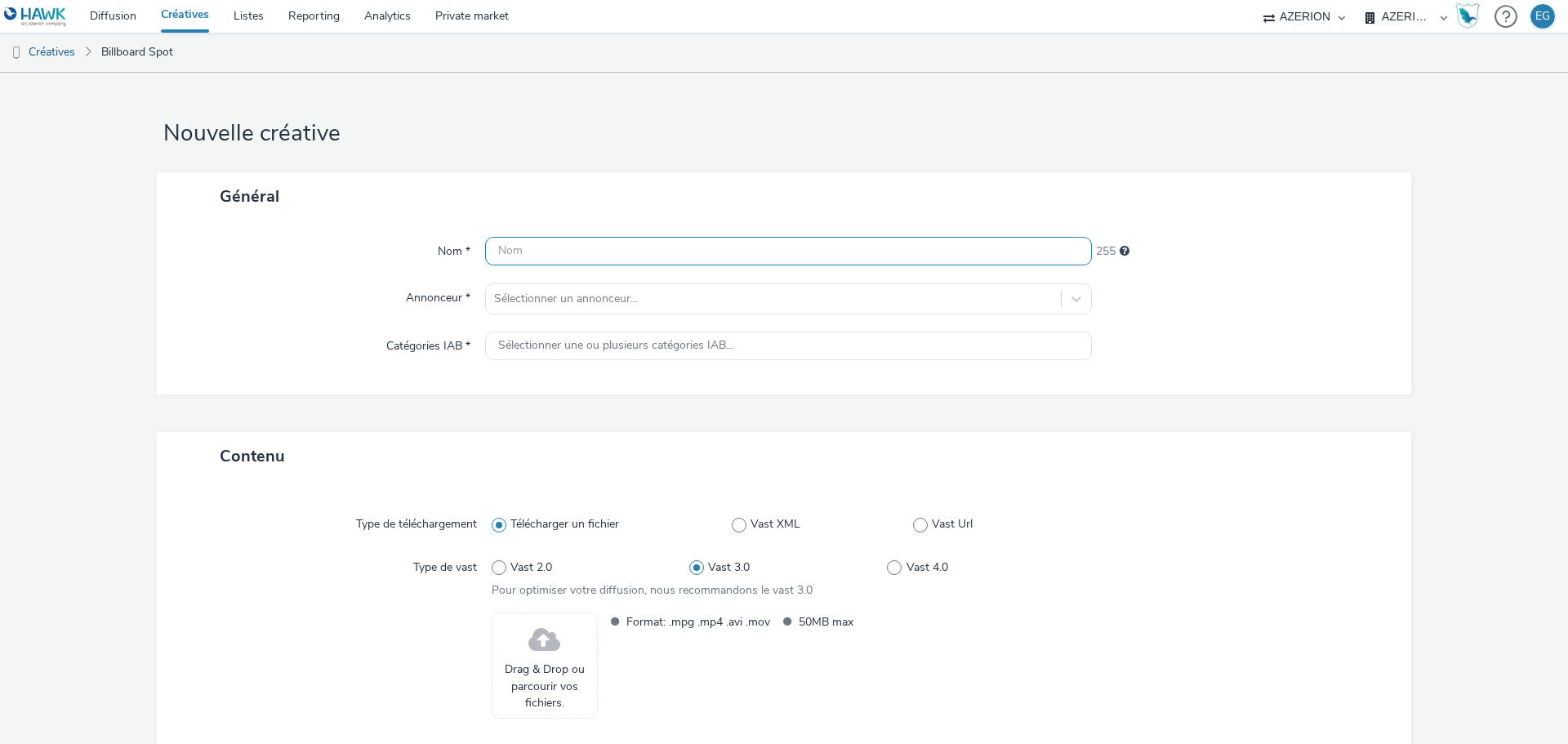
click at [520, 263] on input "text" at bounding box center [788, 251] width 607 height 28
type input "EasyCash TECH DOOH"
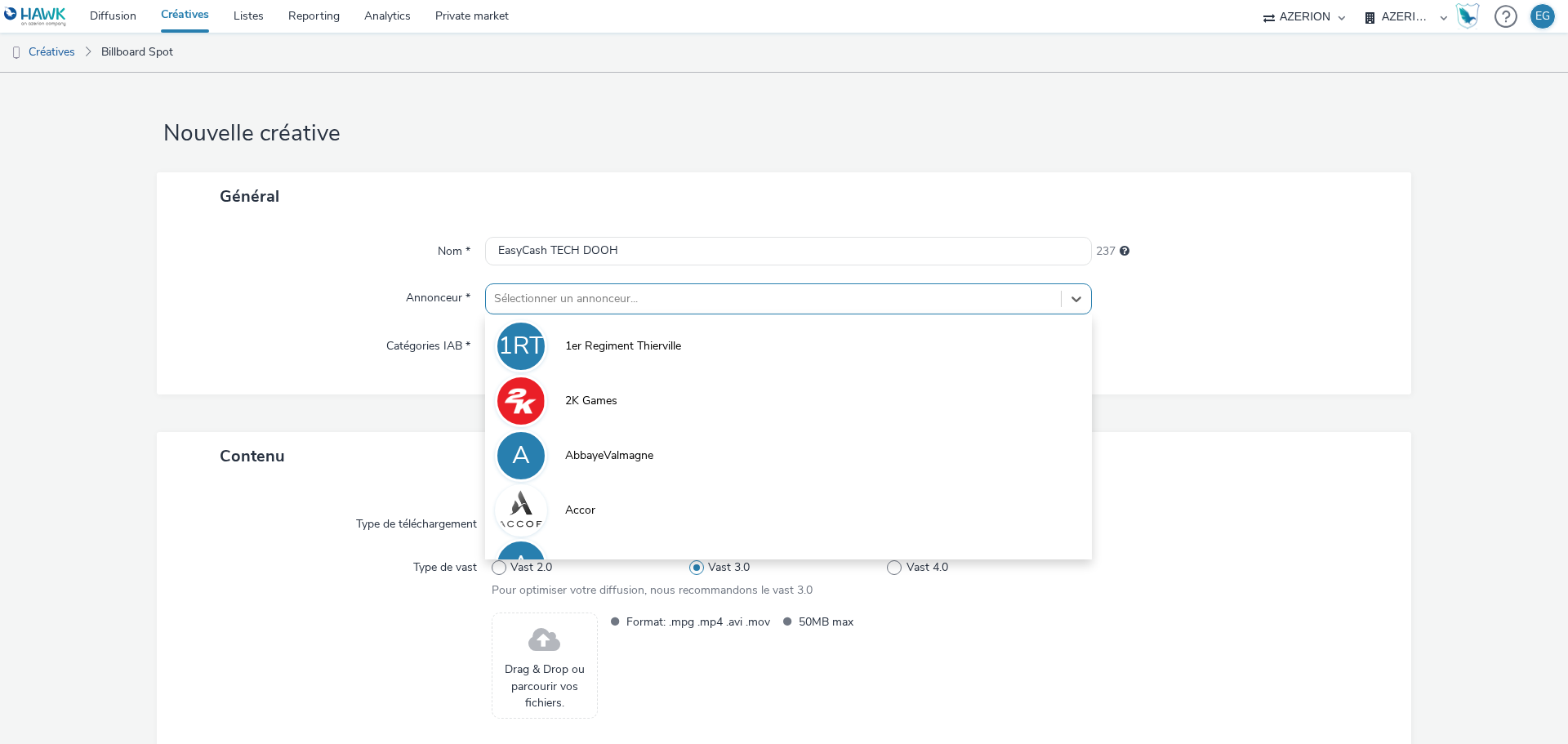
click at [564, 292] on div at bounding box center [773, 299] width 559 height 20
type input "eas"
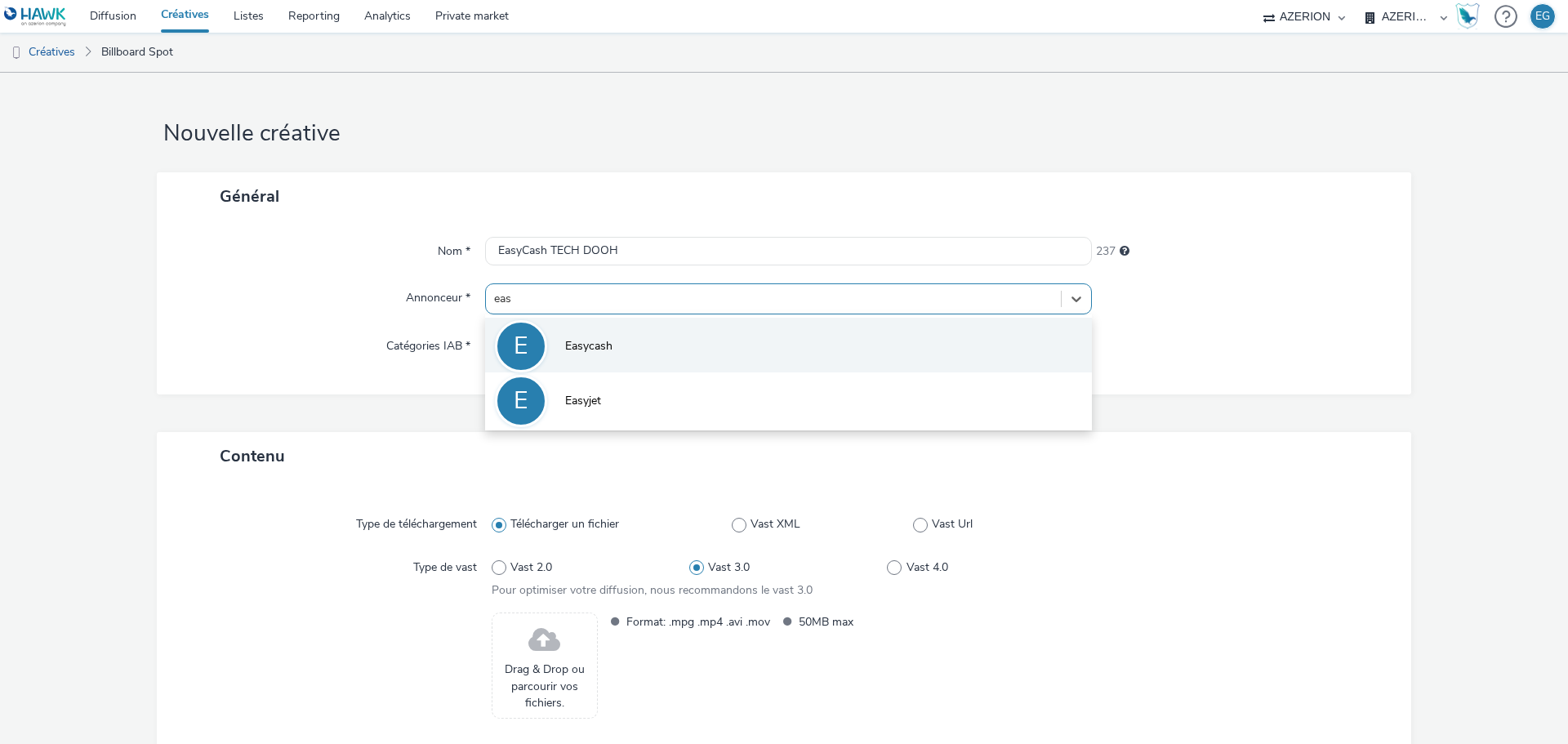
click at [560, 338] on li "E Easycash" at bounding box center [788, 345] width 607 height 55
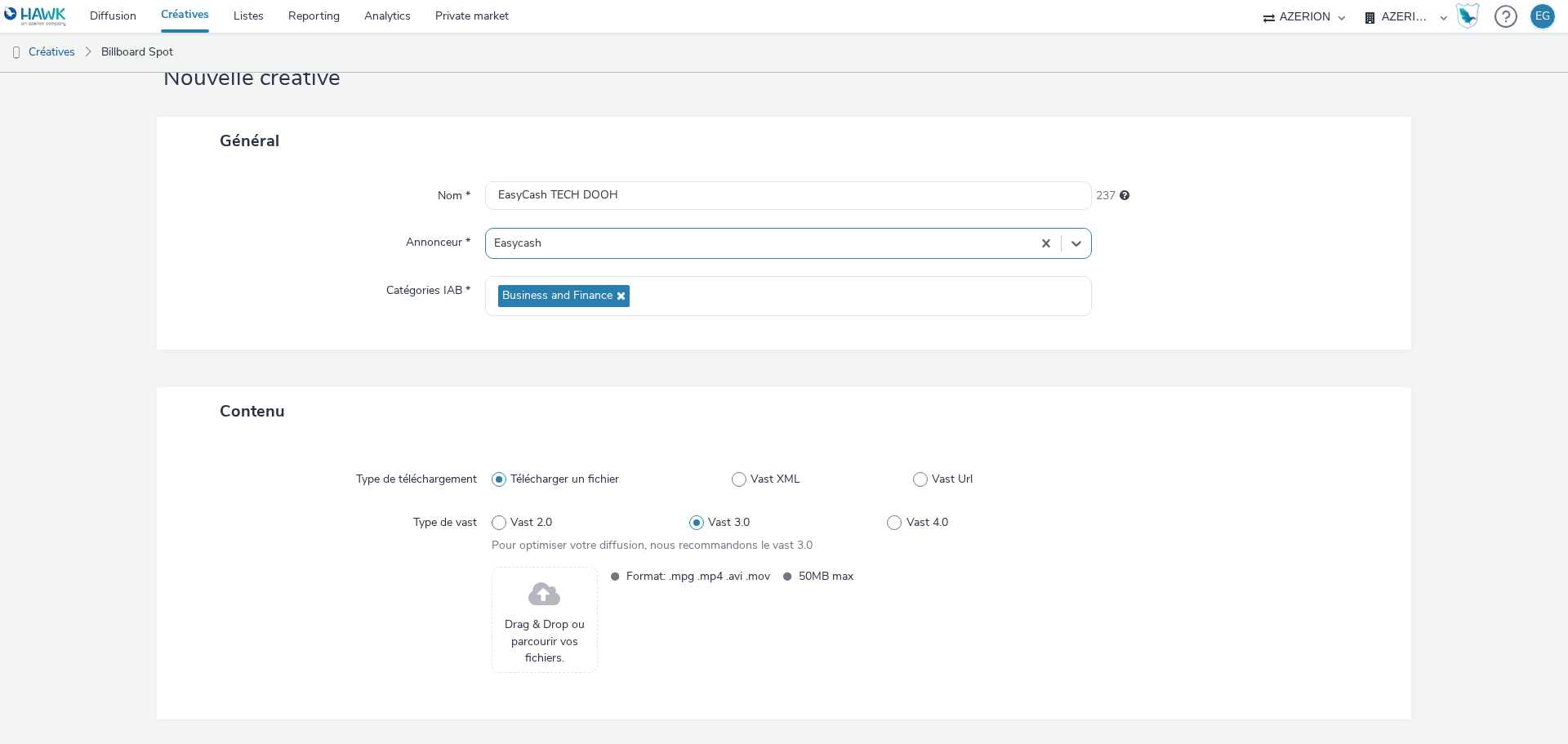
scroll to position [111, 0]
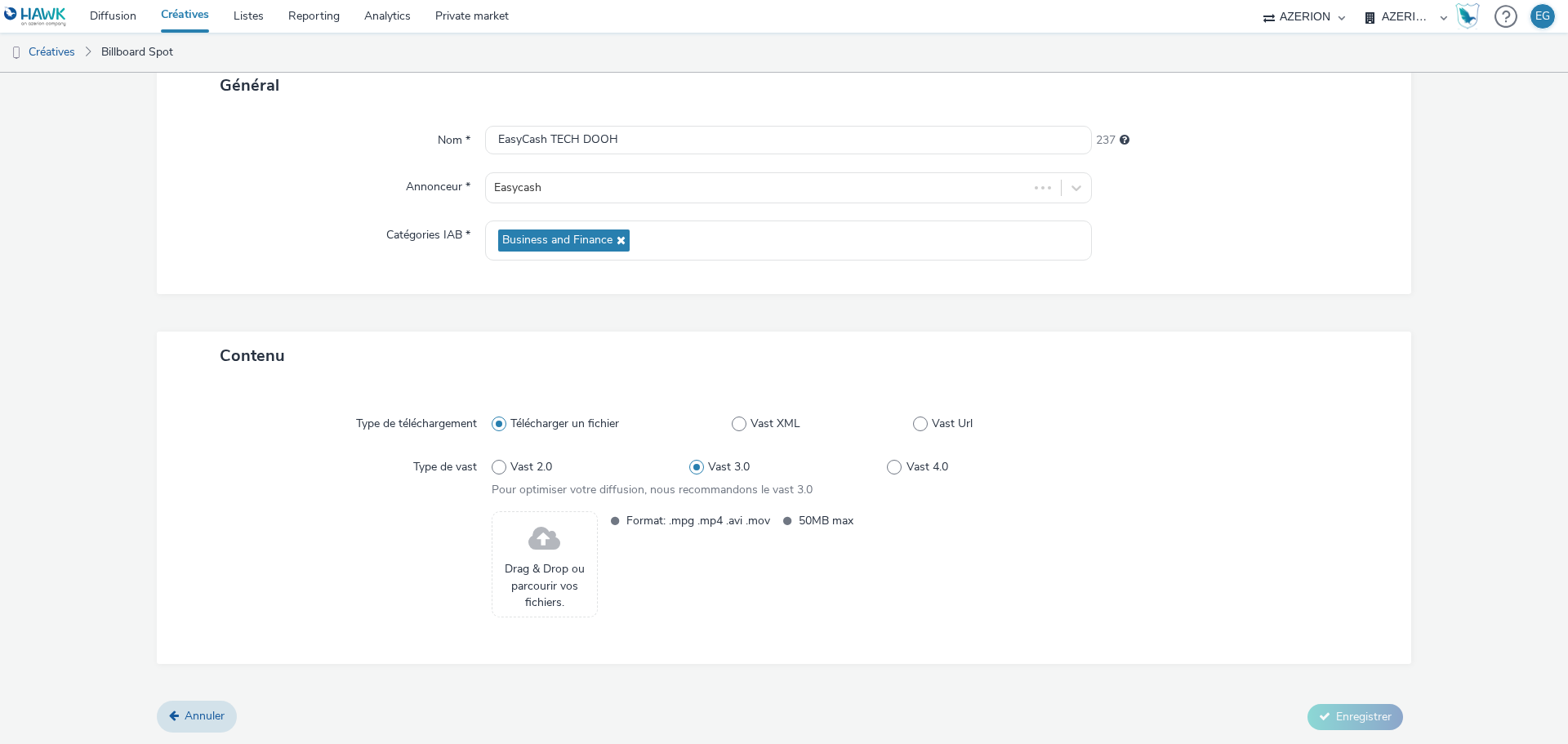
click at [546, 580] on span "Drag & Drop ou parcourir vos fichiers." at bounding box center [545, 586] width 88 height 50
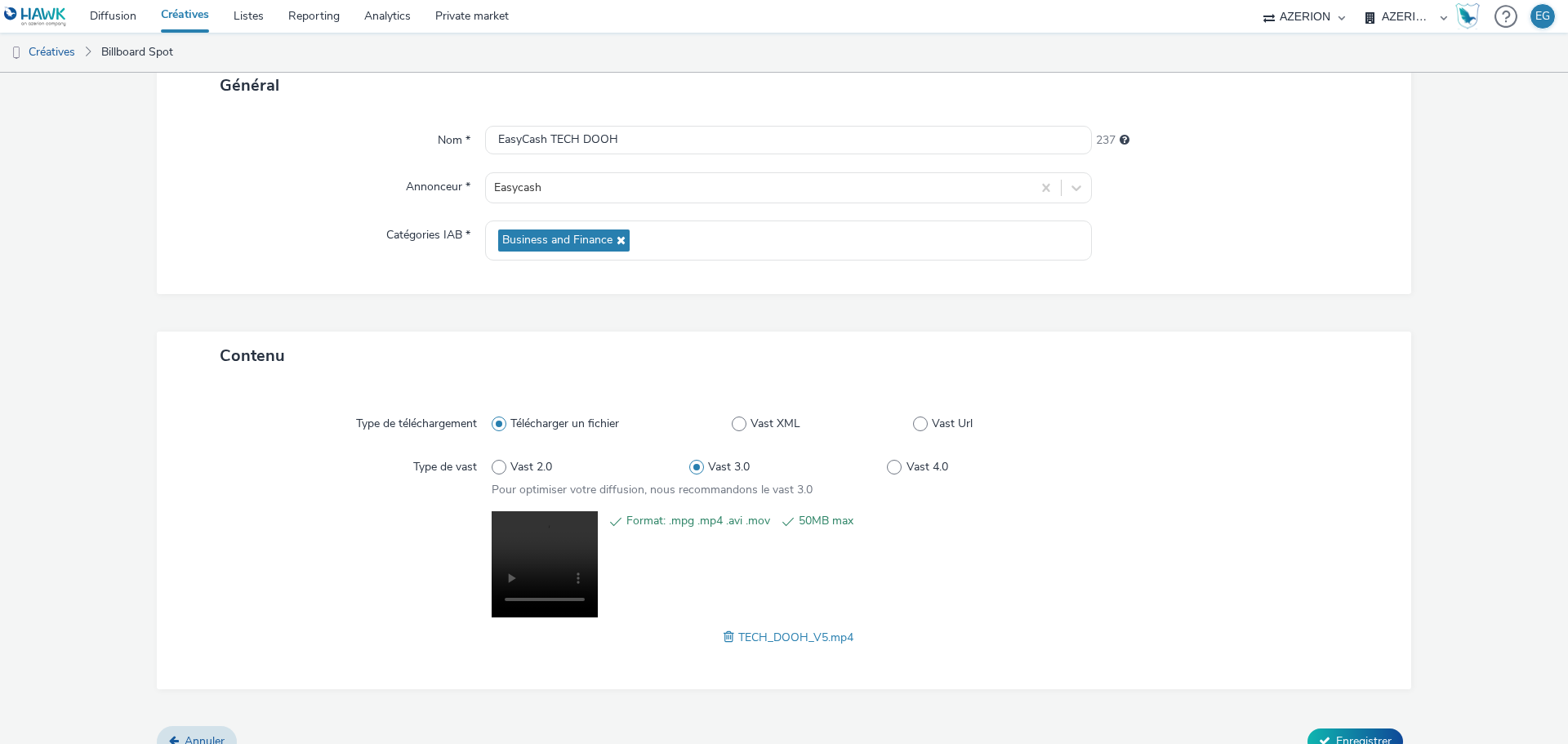
scroll to position [136, 0]
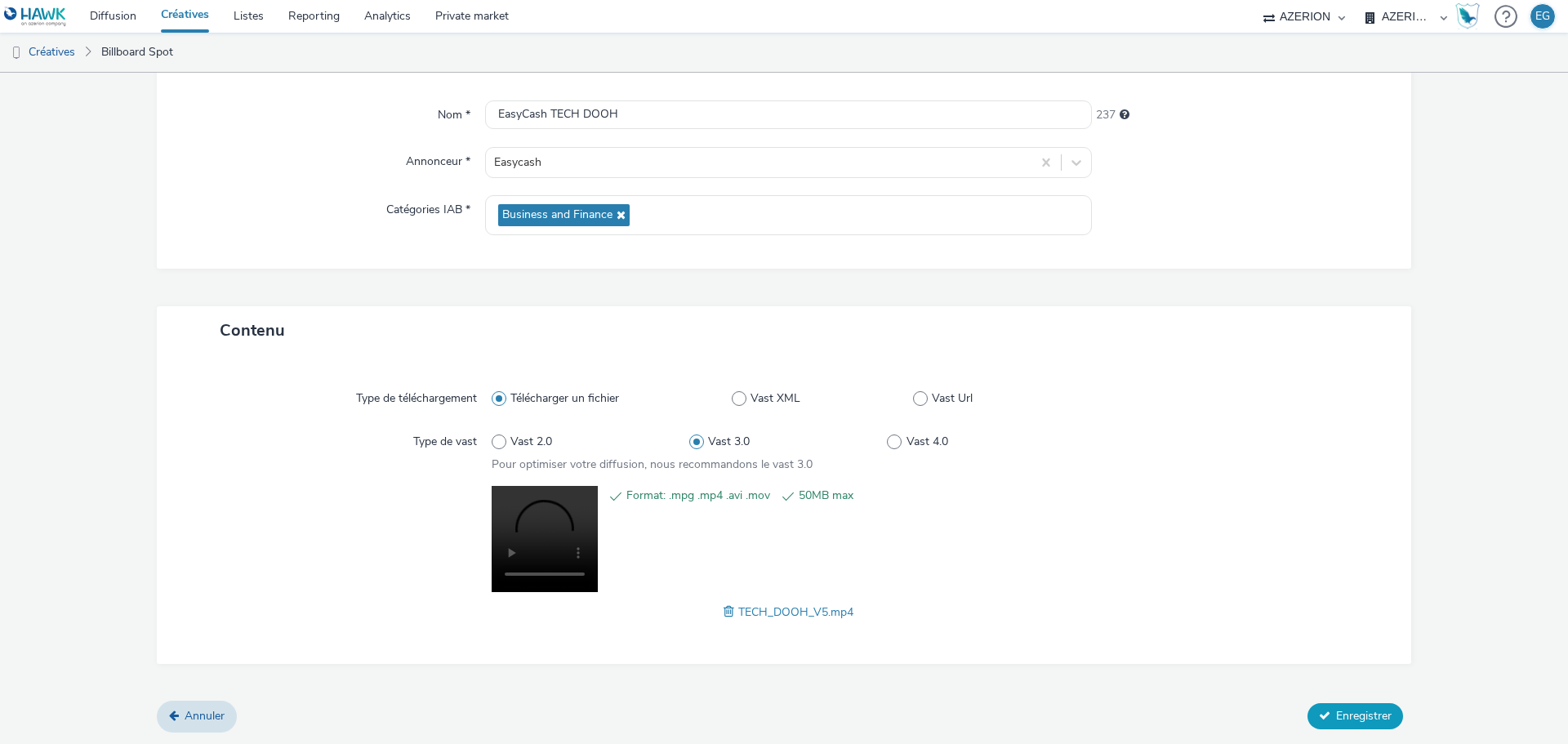
click at [1341, 709] on span "Enregistrer" at bounding box center [1364, 716] width 56 height 16
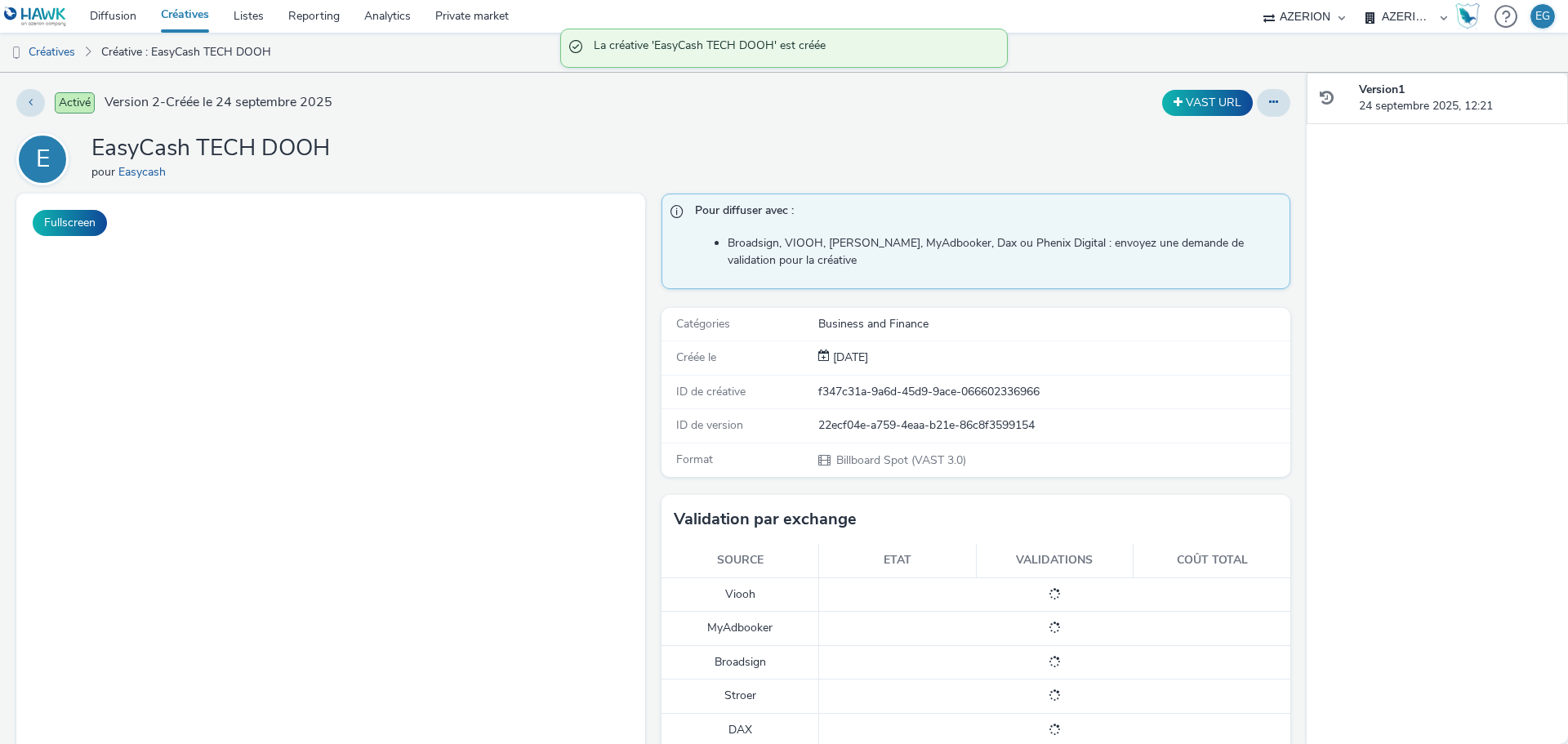
click at [266, 144] on h1 "EasyCash TECH DOOH" at bounding box center [210, 148] width 238 height 31
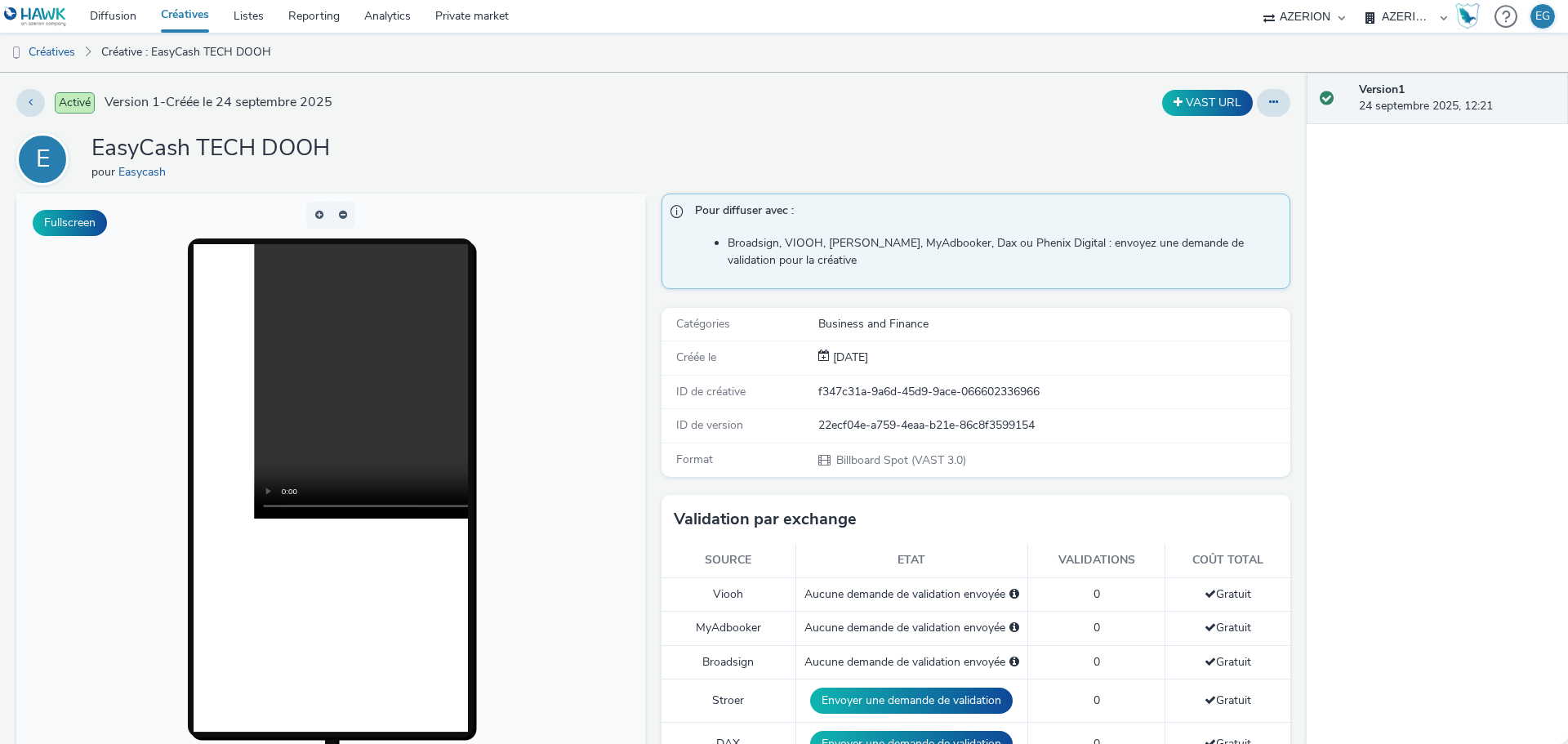
drag, startPoint x: 481, startPoint y: 143, endPoint x: 405, endPoint y: 104, distance: 85.4
click at [481, 142] on div "E EasyCash TECH DOOH pour Easycash" at bounding box center [653, 159] width 1274 height 52
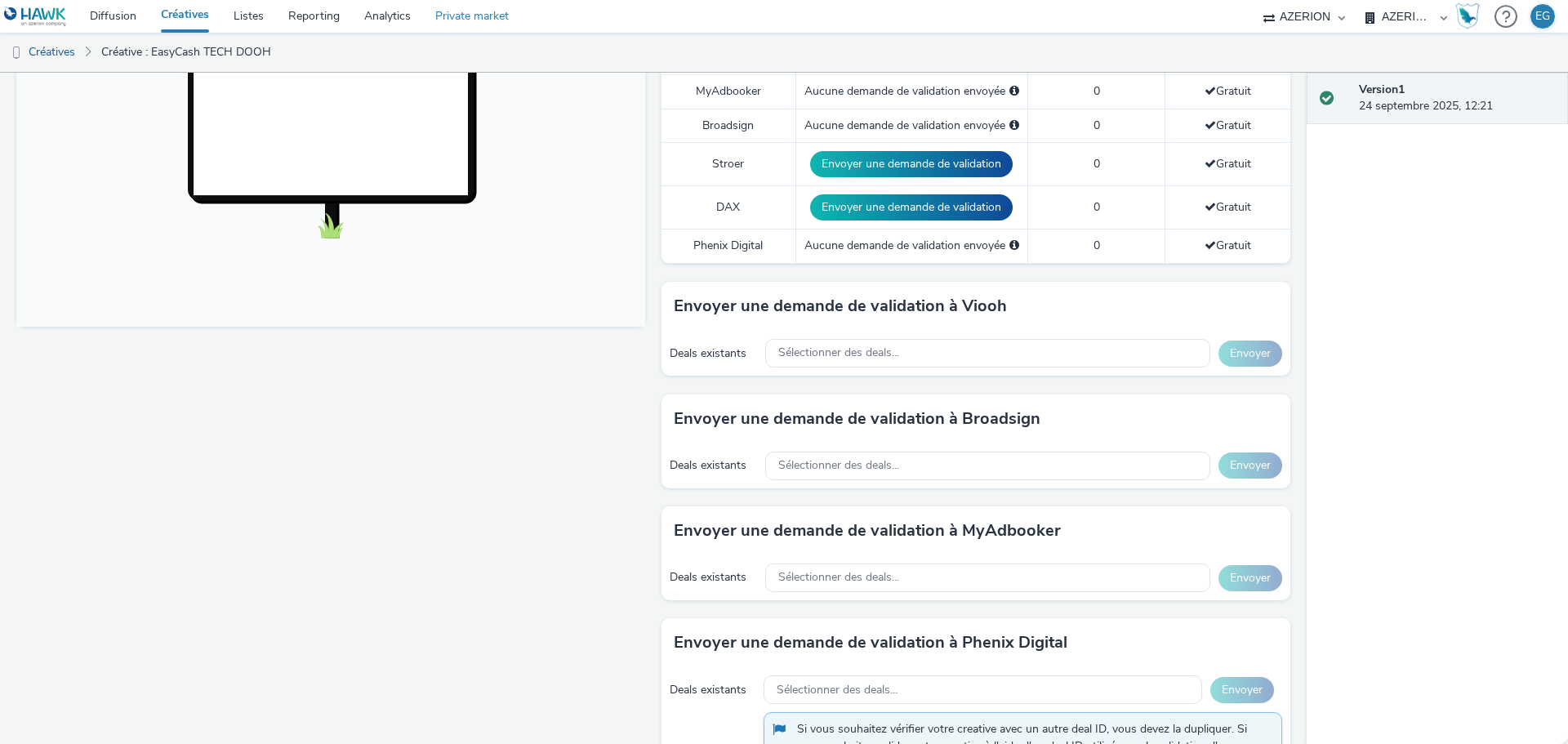
scroll to position [535, 0]
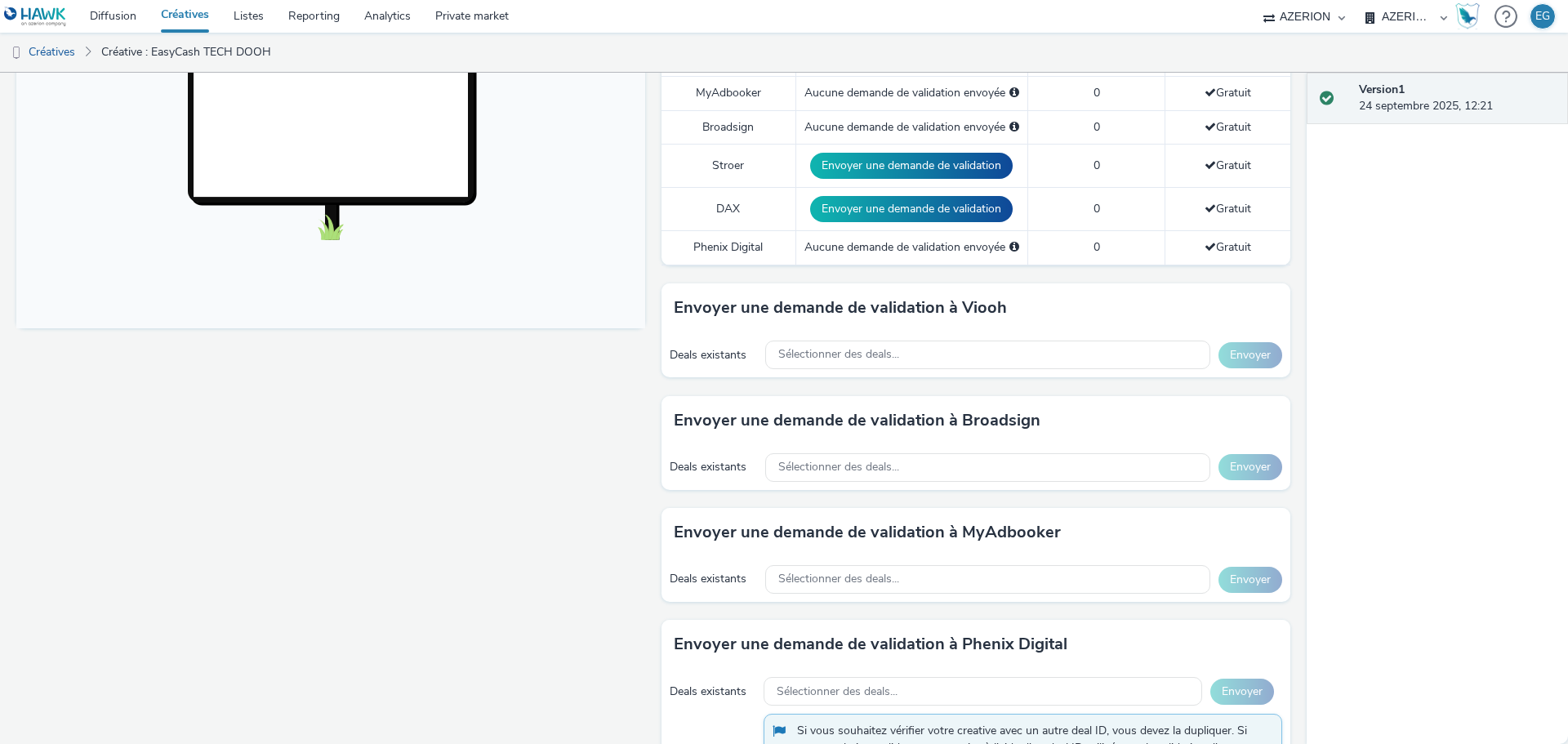
click at [501, 590] on div "Fullscreen" at bounding box center [335, 365] width 637 height 1412
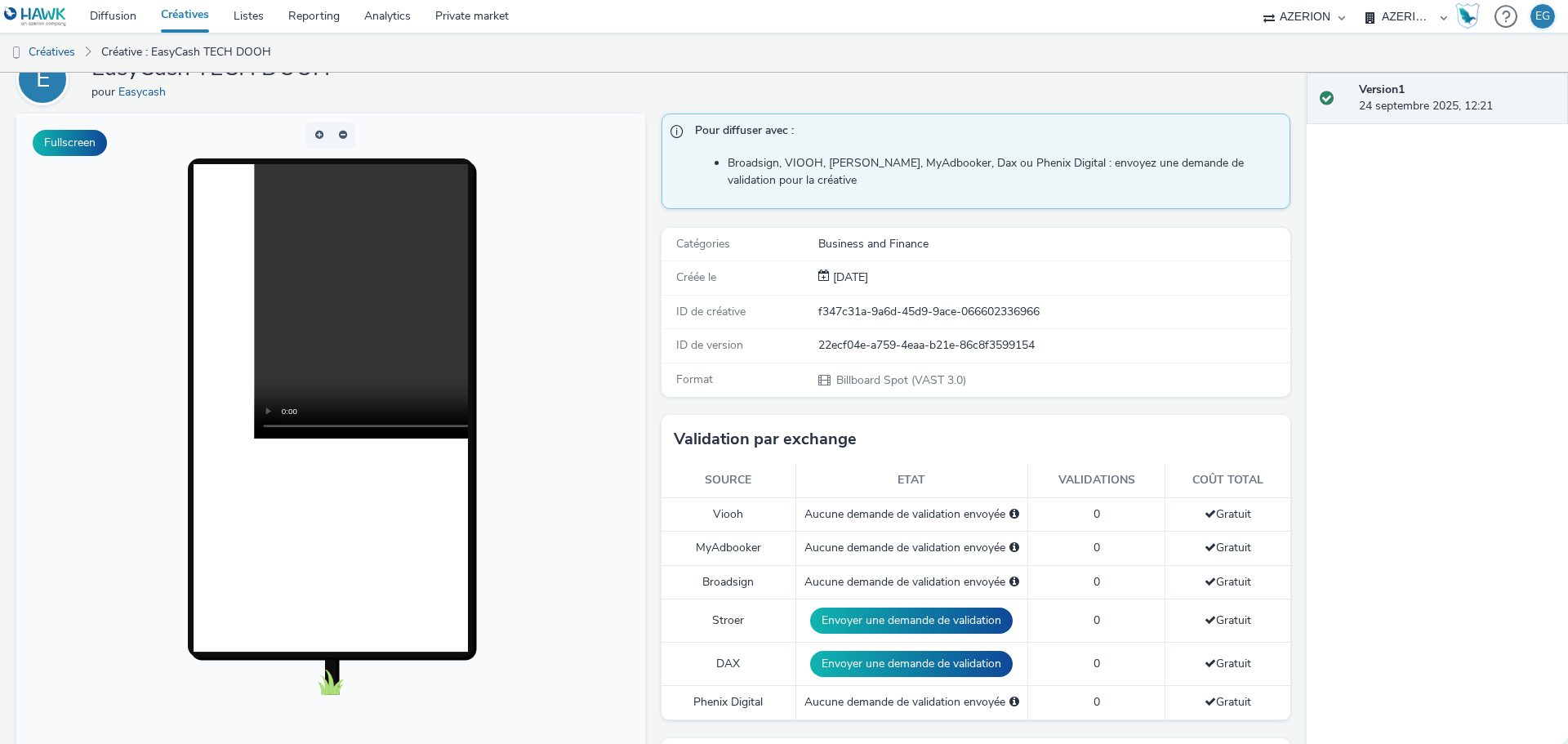
scroll to position [0, 0]
